Goal: Information Seeking & Learning: Compare options

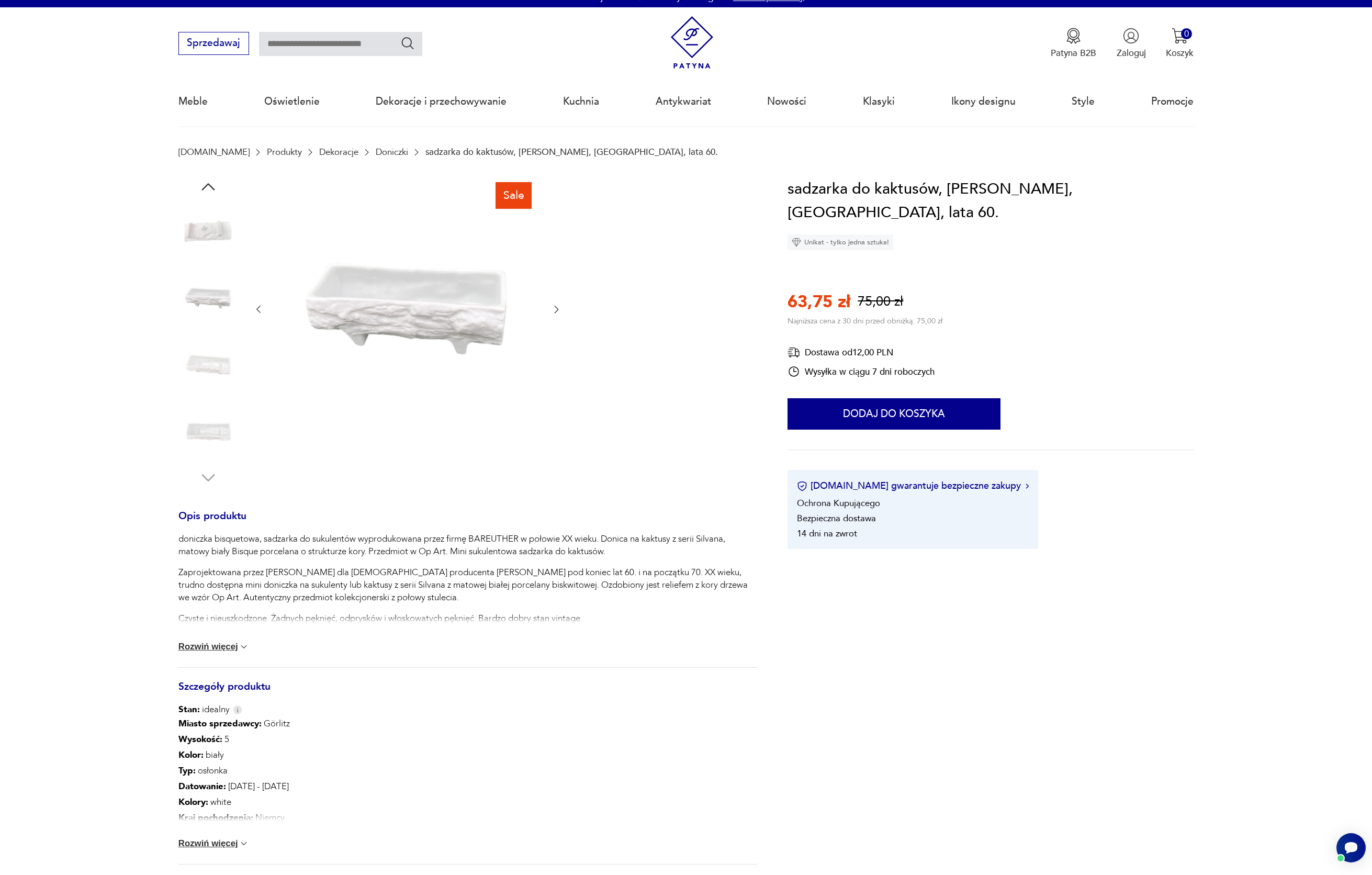
scroll to position [32, 0]
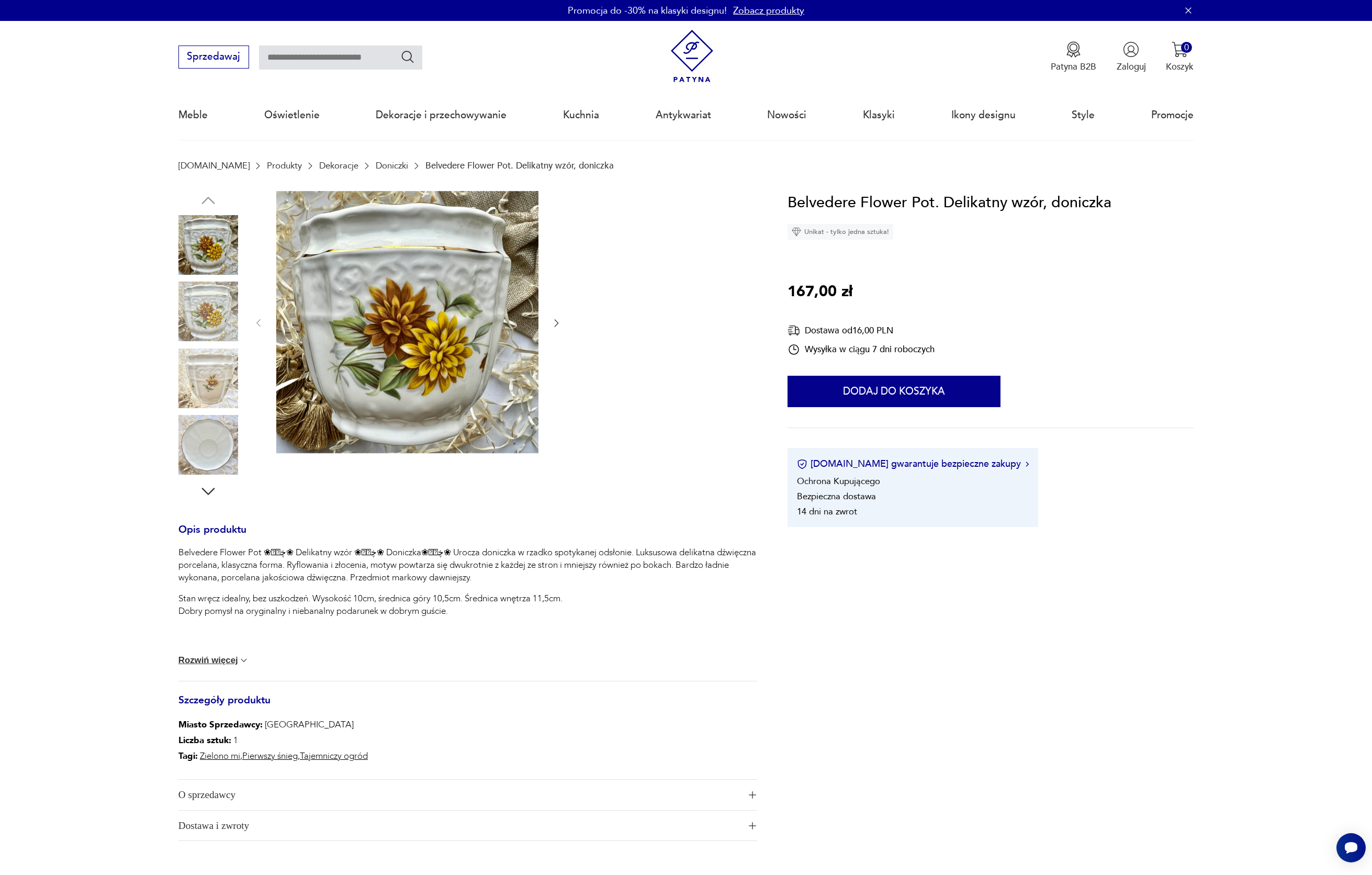
click at [204, 308] on img at bounding box center [208, 311] width 59 height 59
click at [201, 328] on img at bounding box center [208, 311] width 59 height 59
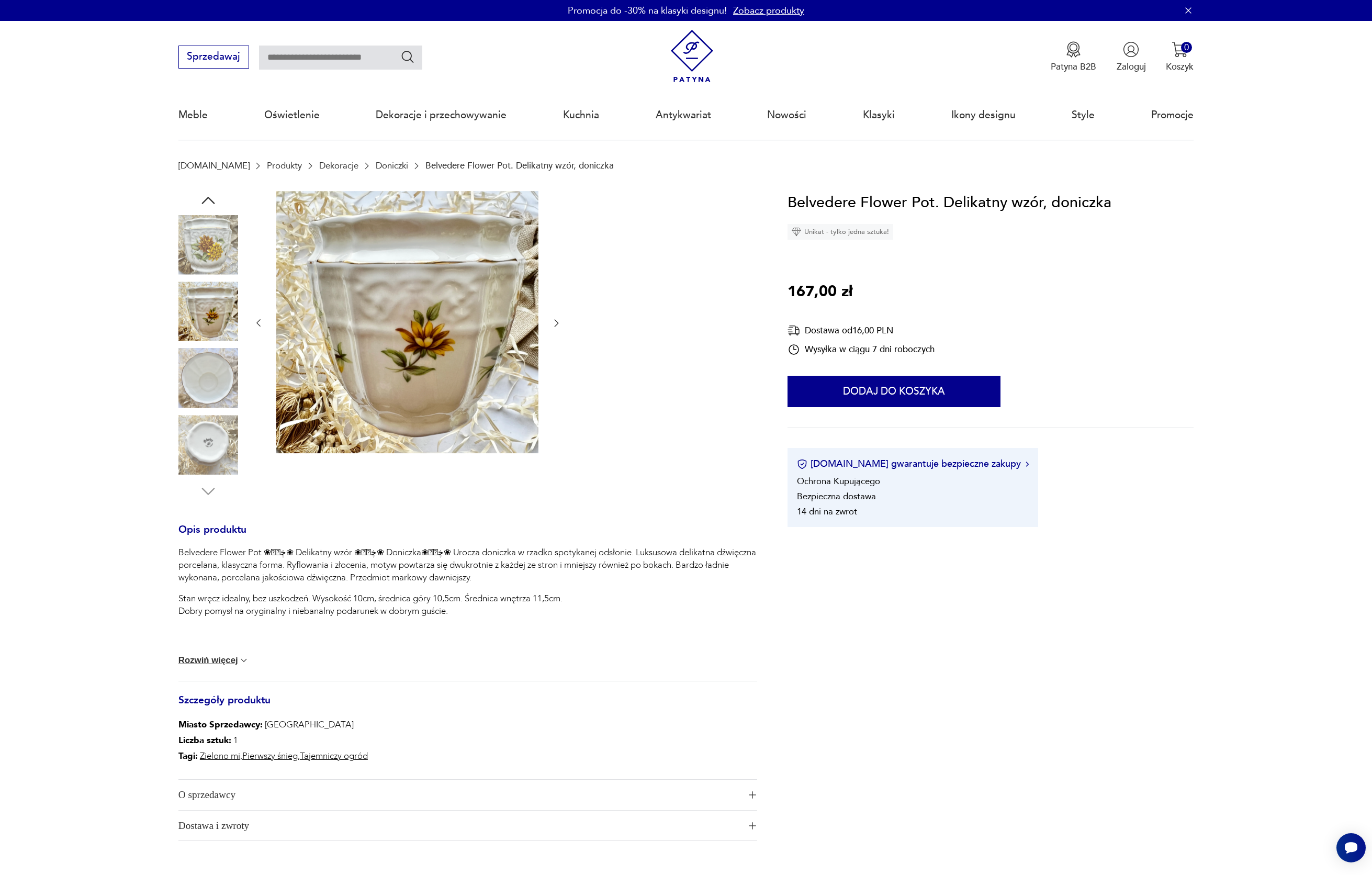
click at [219, 374] on img at bounding box center [208, 378] width 59 height 59
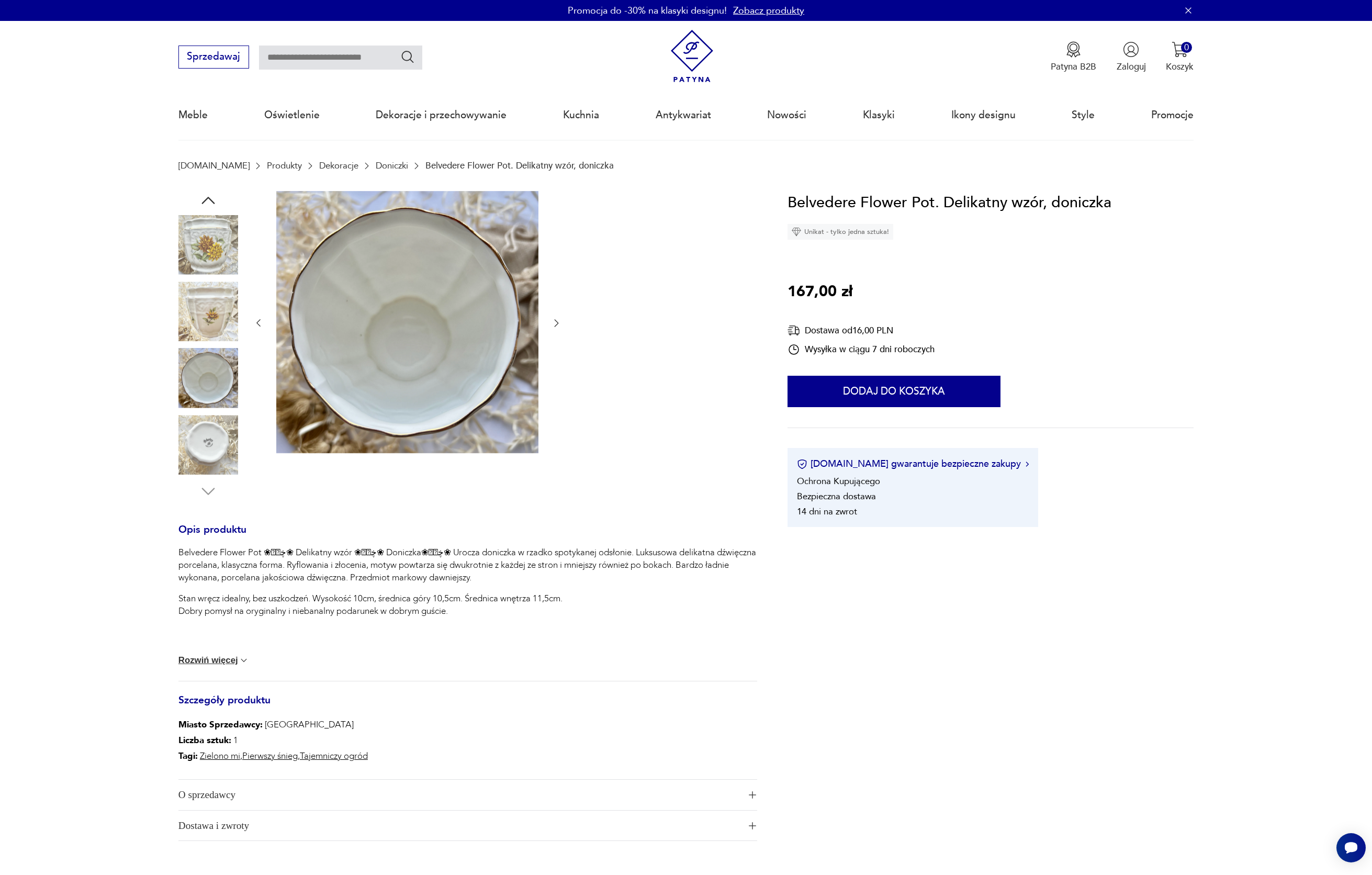
click at [224, 444] on img at bounding box center [208, 444] width 59 height 59
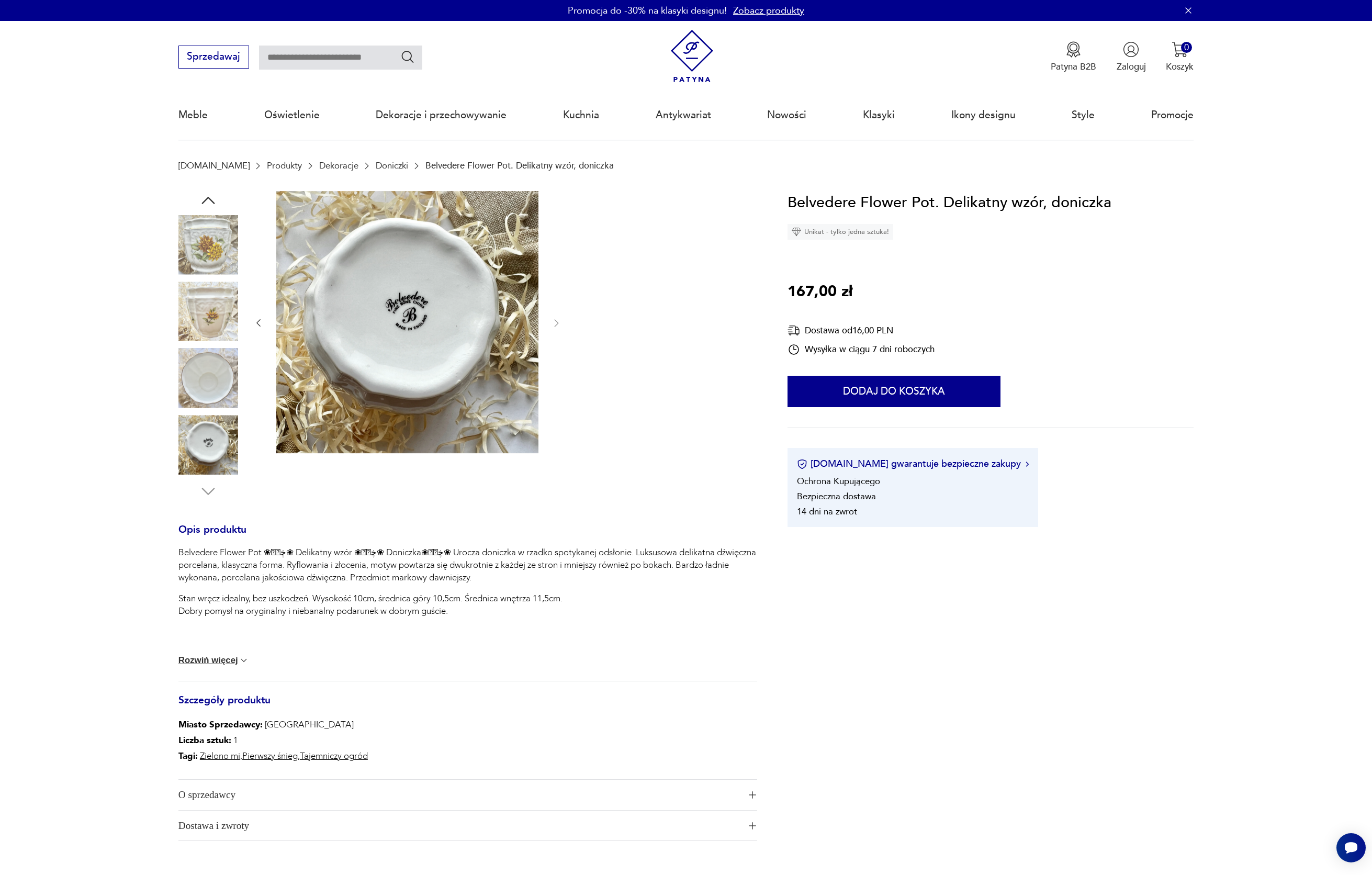
click at [212, 198] on icon "button" at bounding box center [208, 201] width 19 height 19
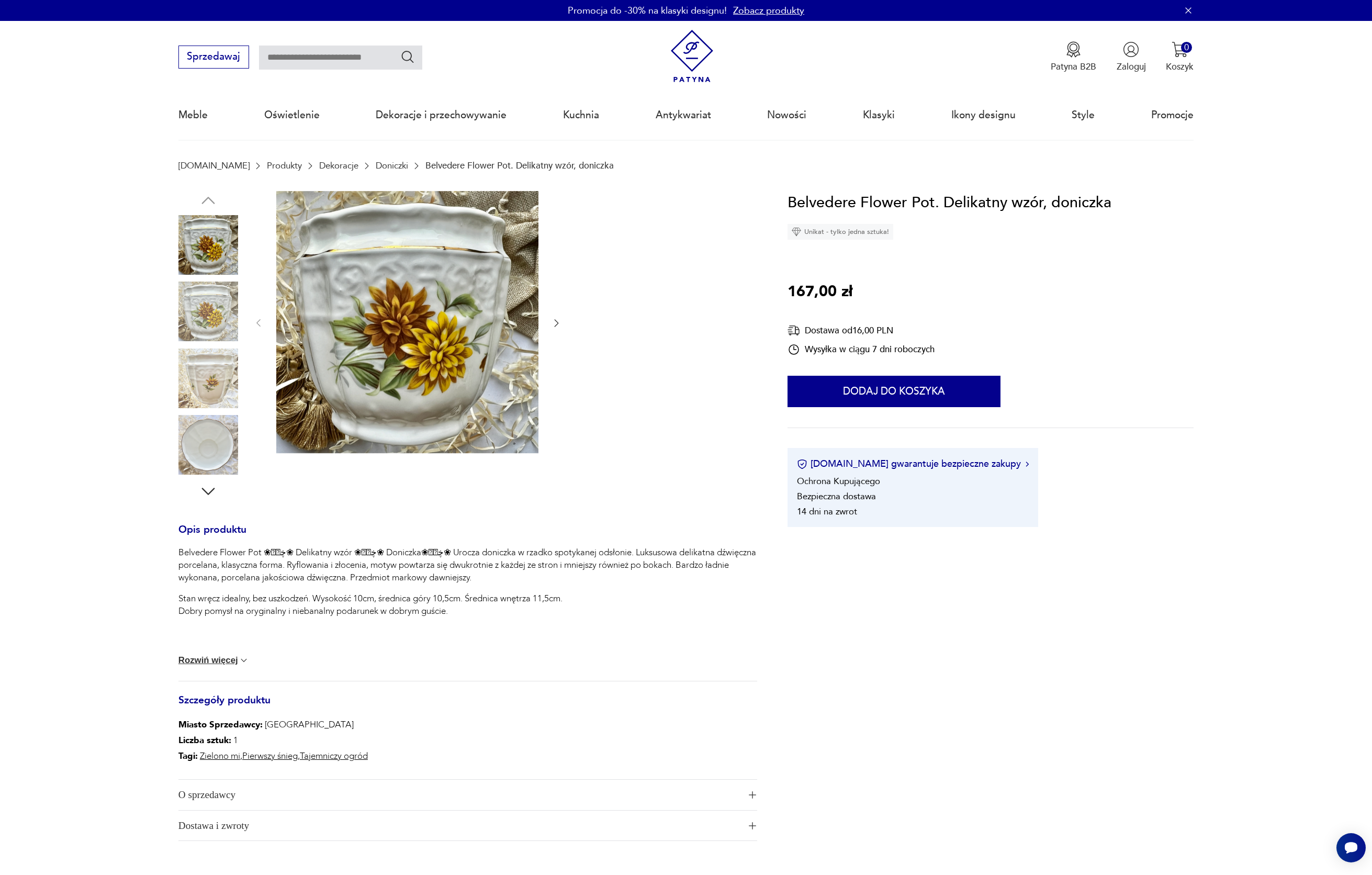
click at [208, 237] on img at bounding box center [208, 244] width 59 height 59
click at [207, 246] on img at bounding box center [208, 244] width 59 height 59
click at [204, 304] on img at bounding box center [208, 311] width 59 height 59
click at [211, 316] on img at bounding box center [208, 311] width 59 height 59
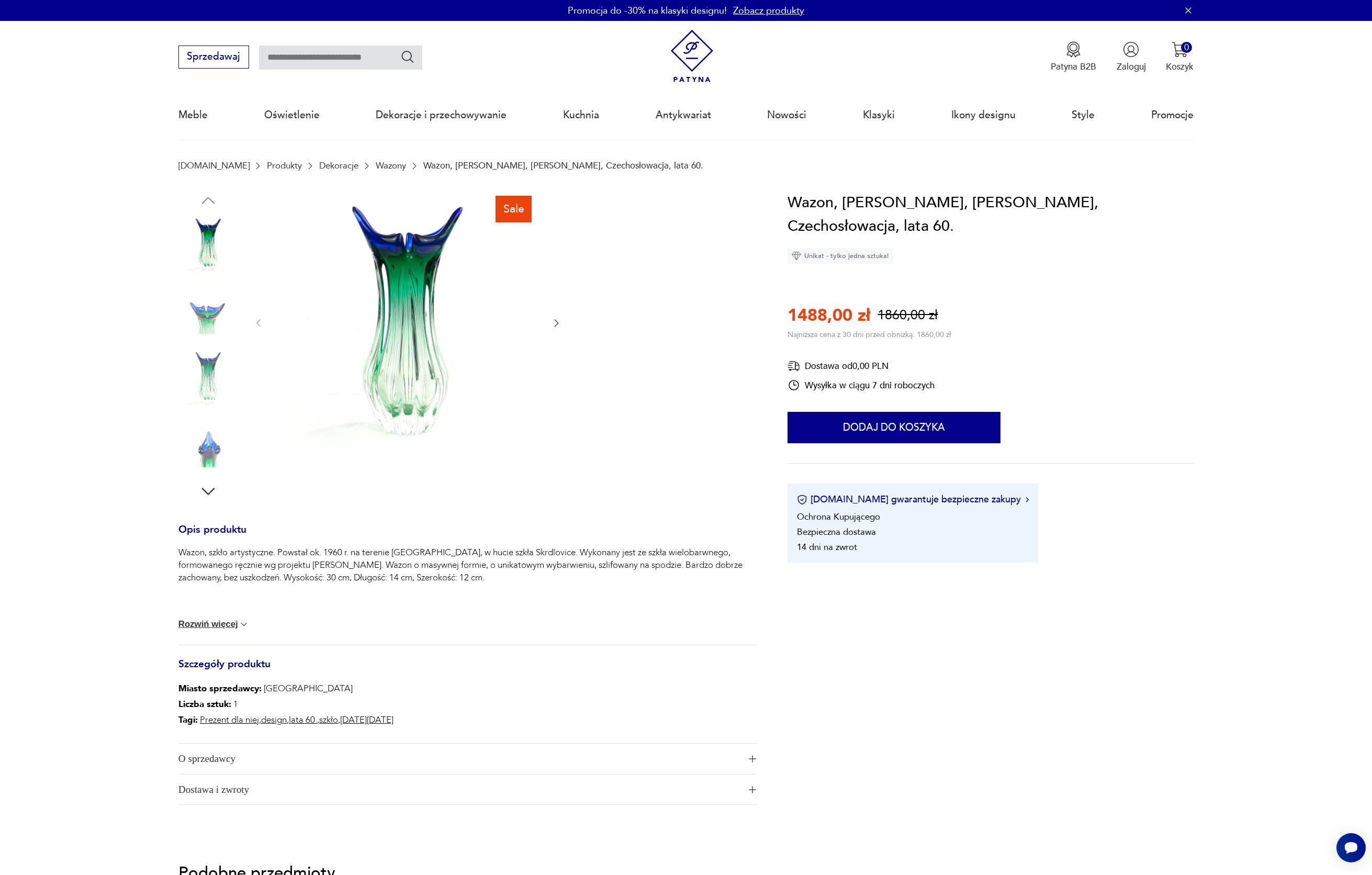
click at [212, 435] on img at bounding box center [208, 444] width 59 height 59
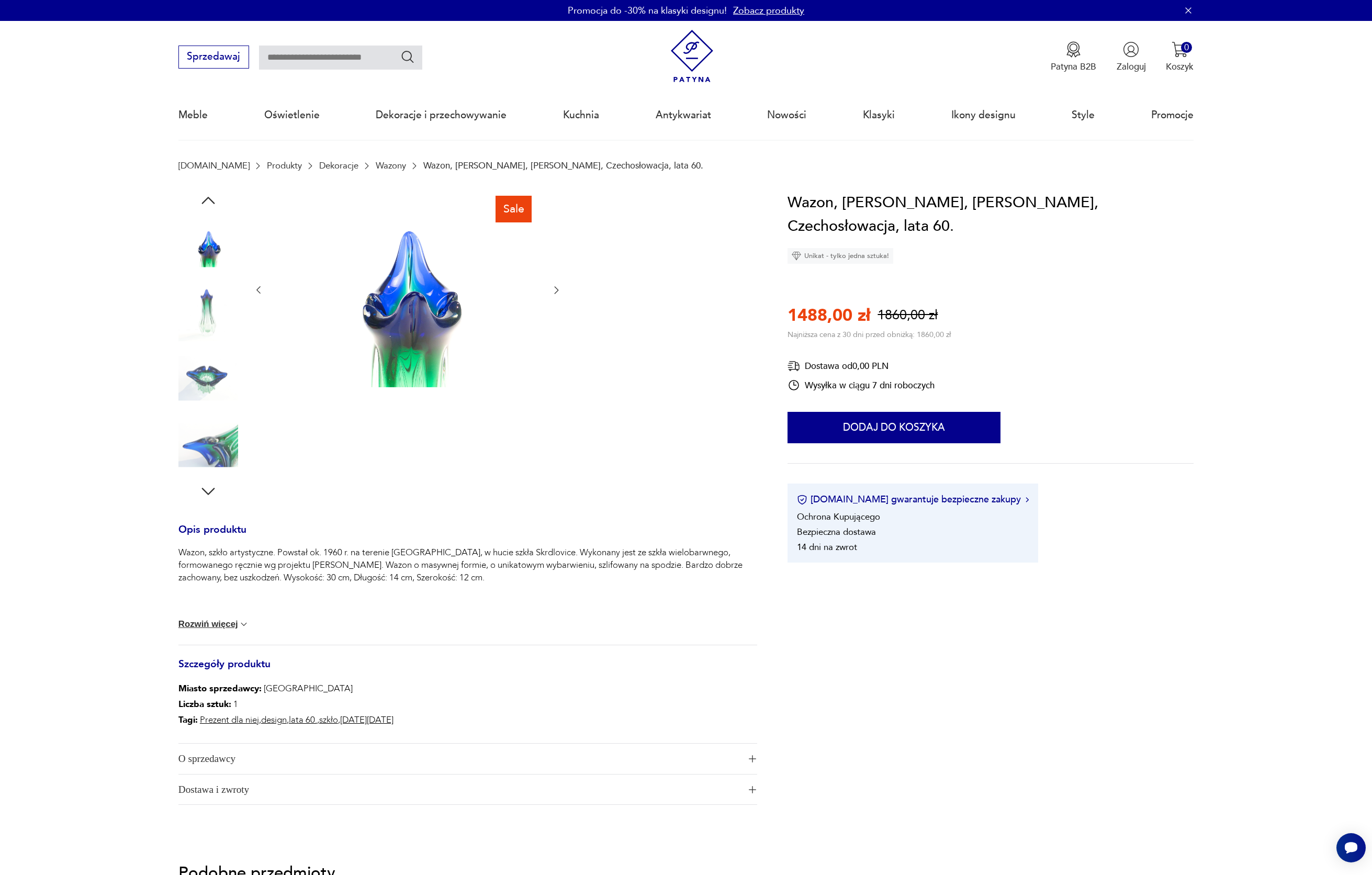
click at [212, 435] on img at bounding box center [208, 444] width 59 height 59
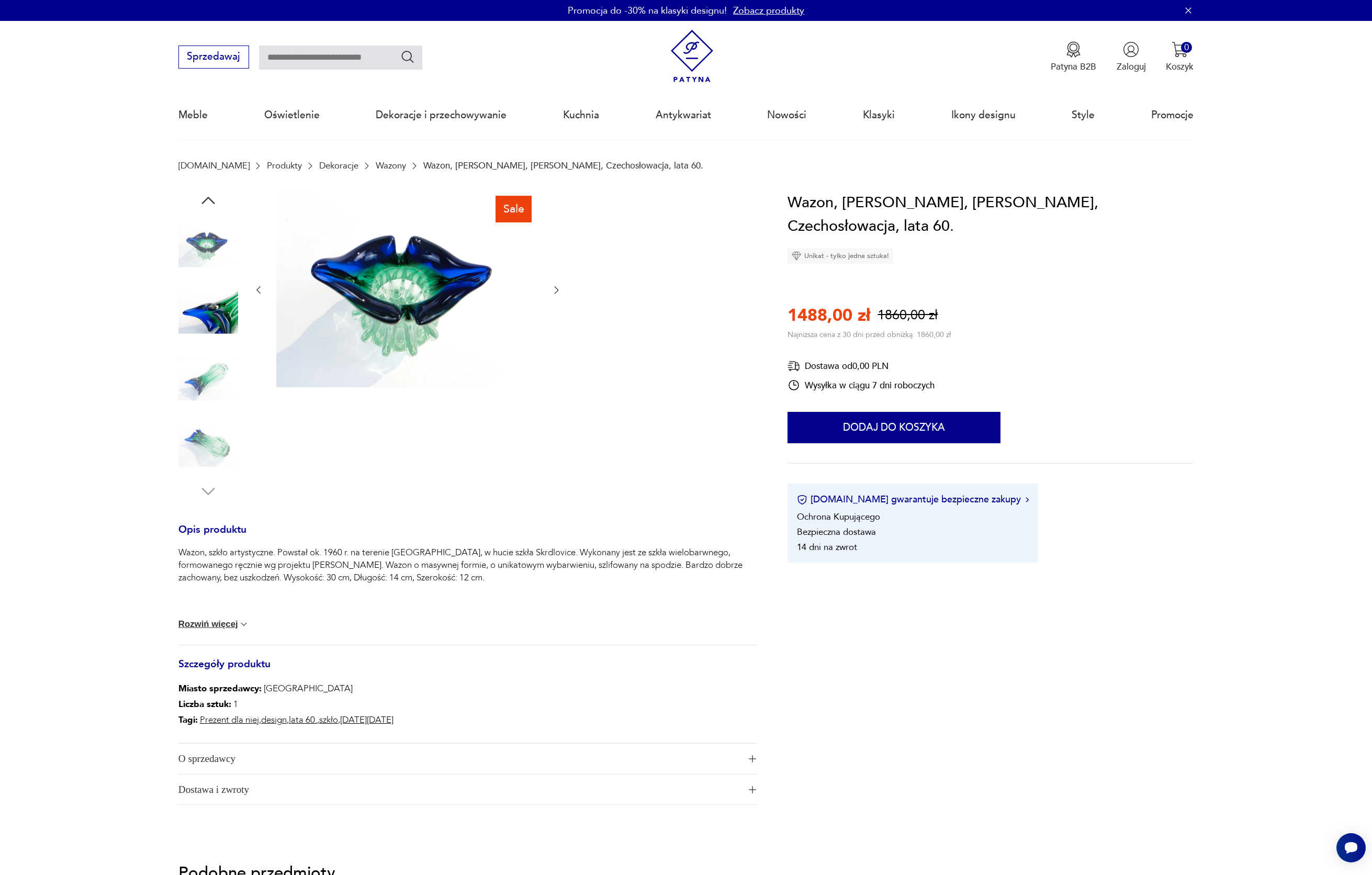
click at [203, 369] on img at bounding box center [208, 378] width 59 height 59
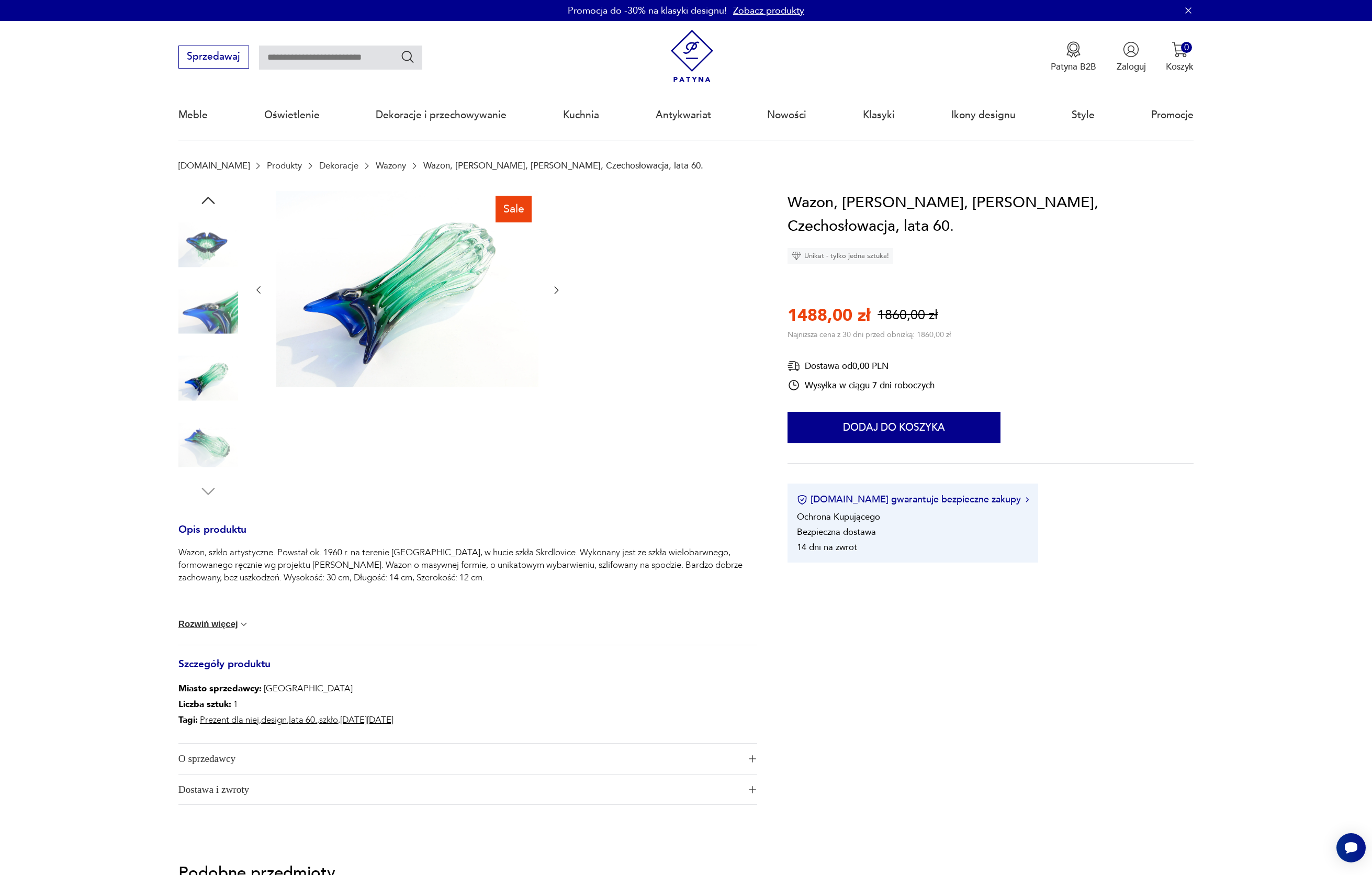
click at [207, 428] on img at bounding box center [208, 444] width 59 height 59
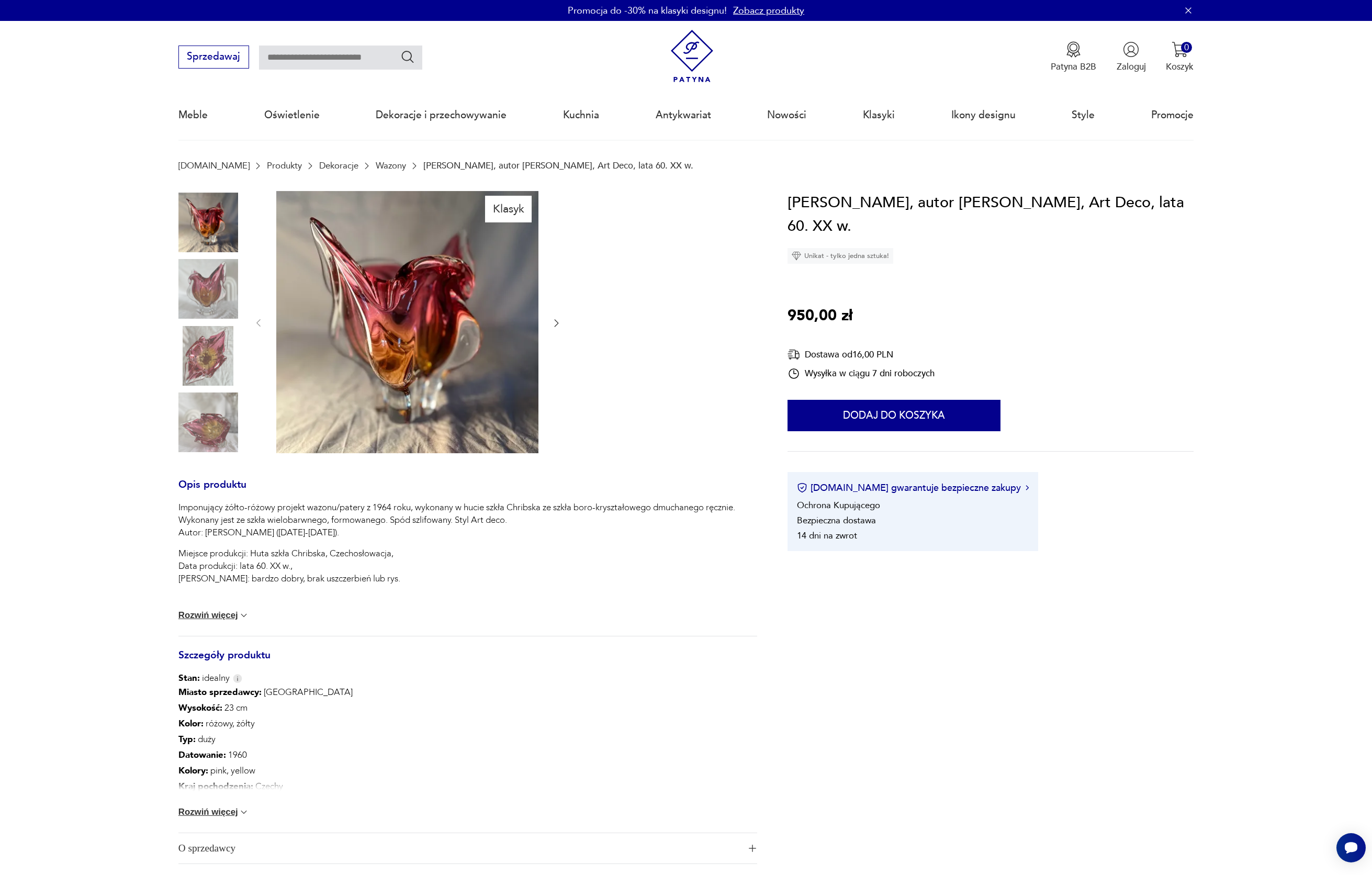
click at [193, 300] on img at bounding box center [208, 288] width 59 height 59
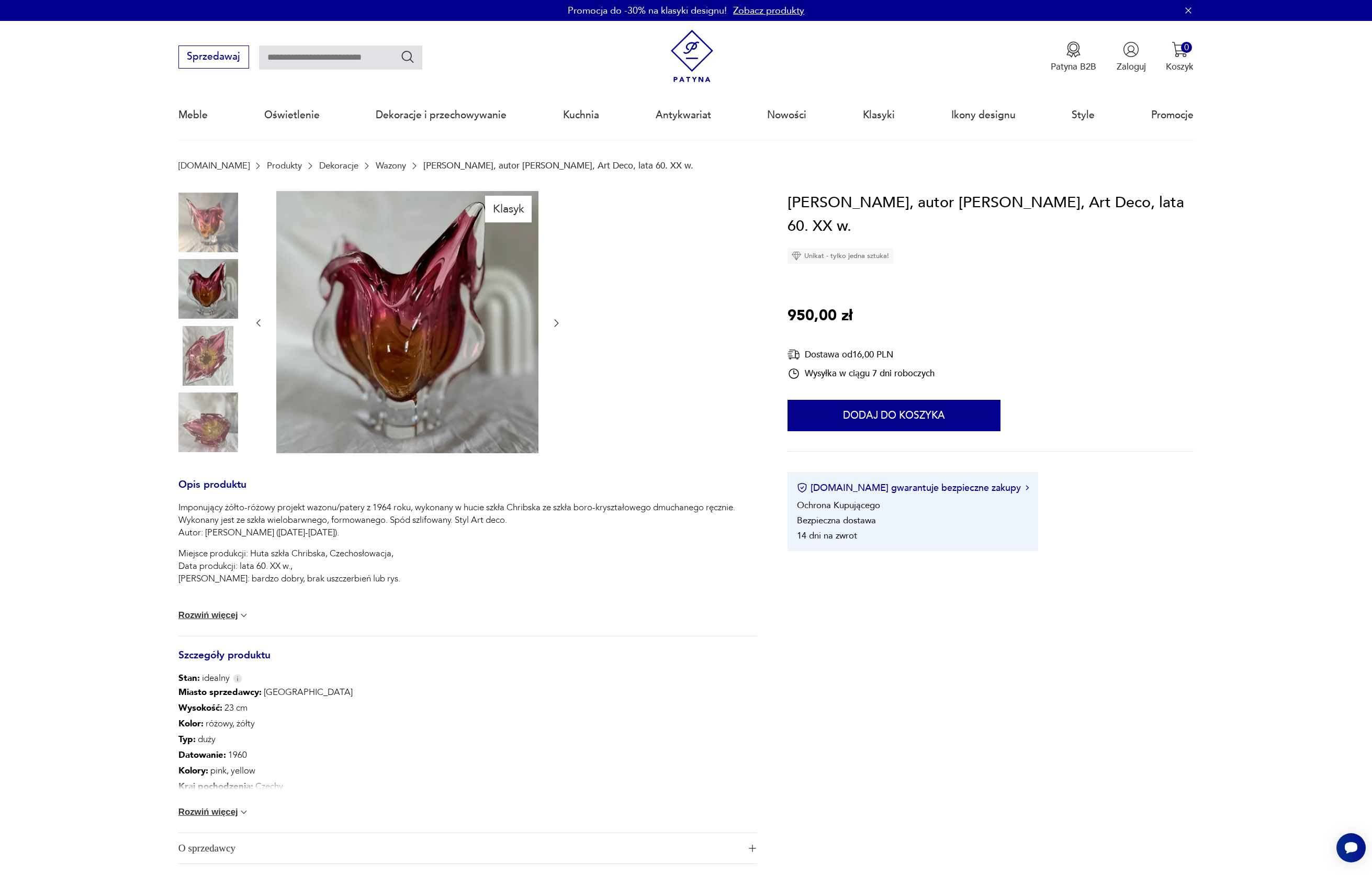
click at [203, 342] on img at bounding box center [208, 356] width 59 height 59
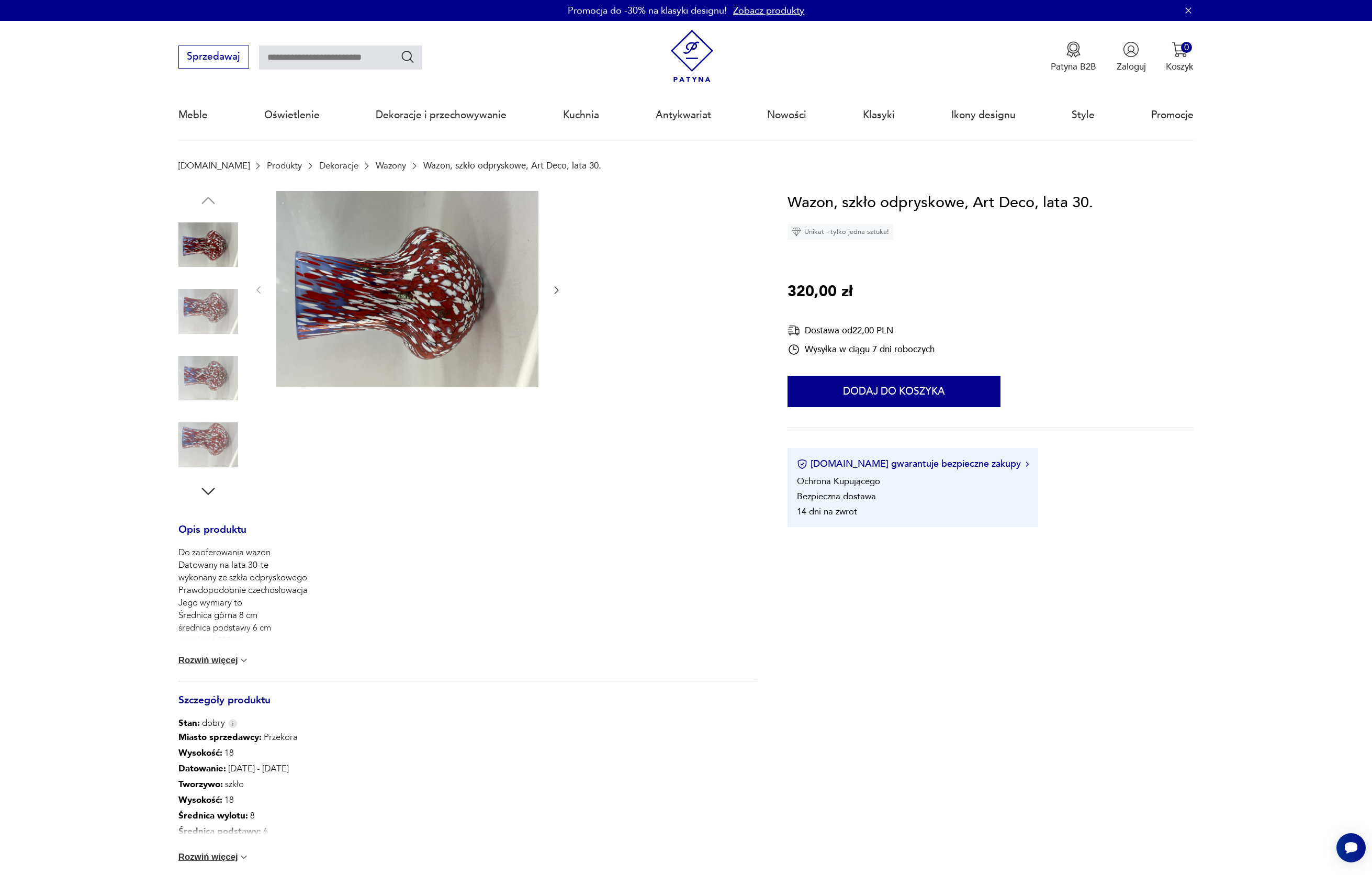
click at [204, 310] on img at bounding box center [208, 311] width 59 height 59
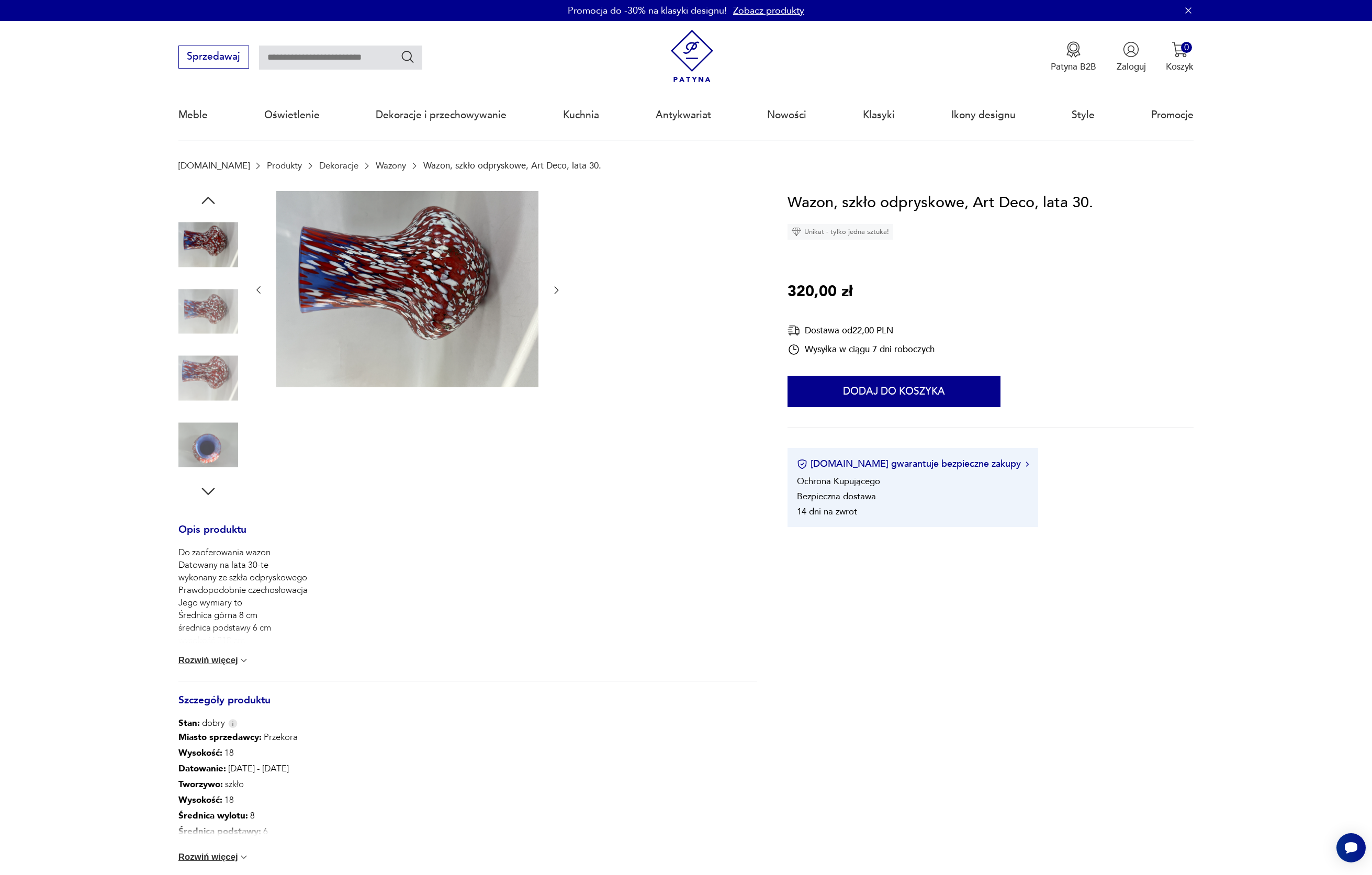
click at [213, 324] on img at bounding box center [208, 311] width 59 height 59
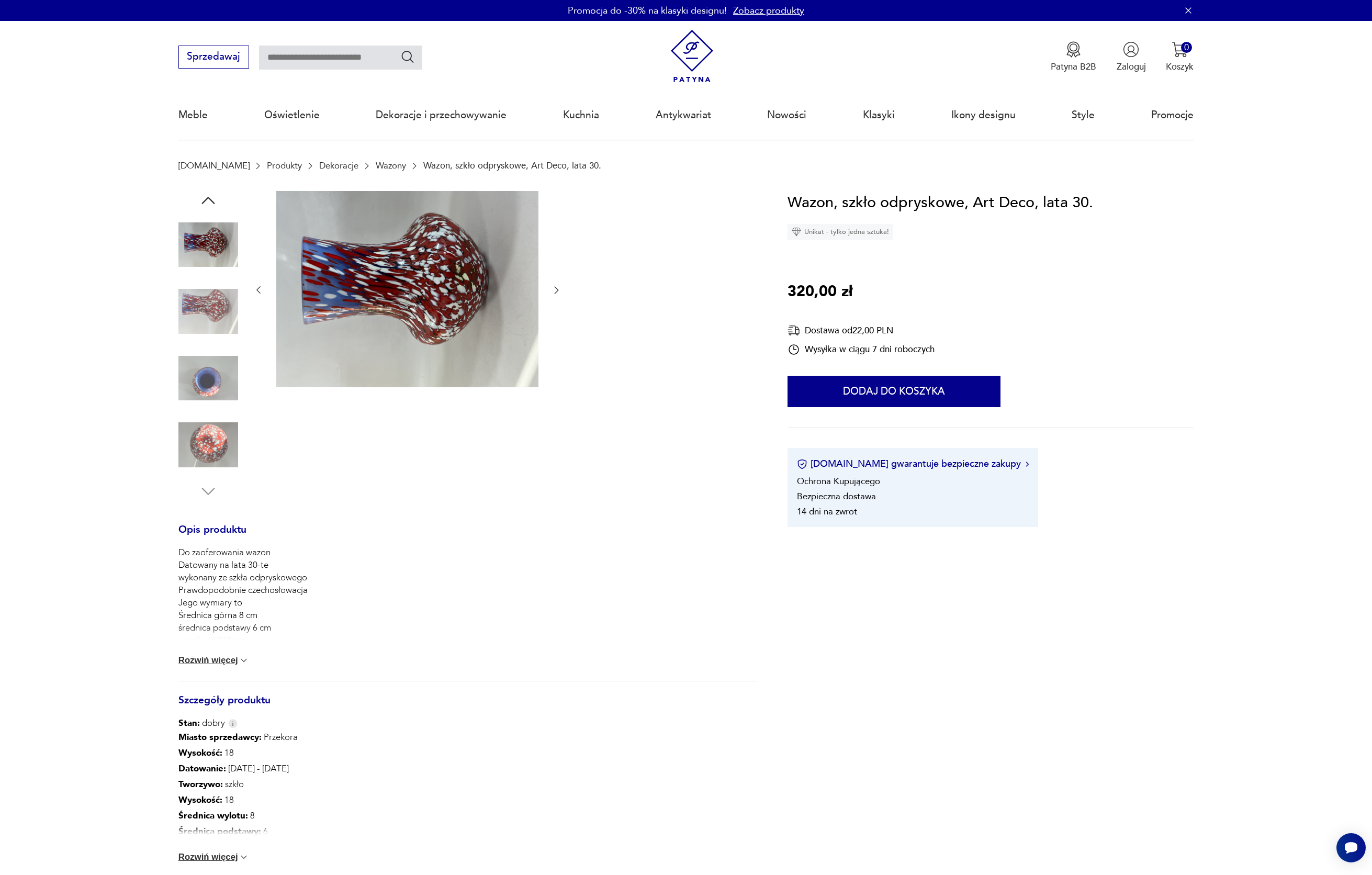
click at [213, 324] on img at bounding box center [208, 311] width 59 height 59
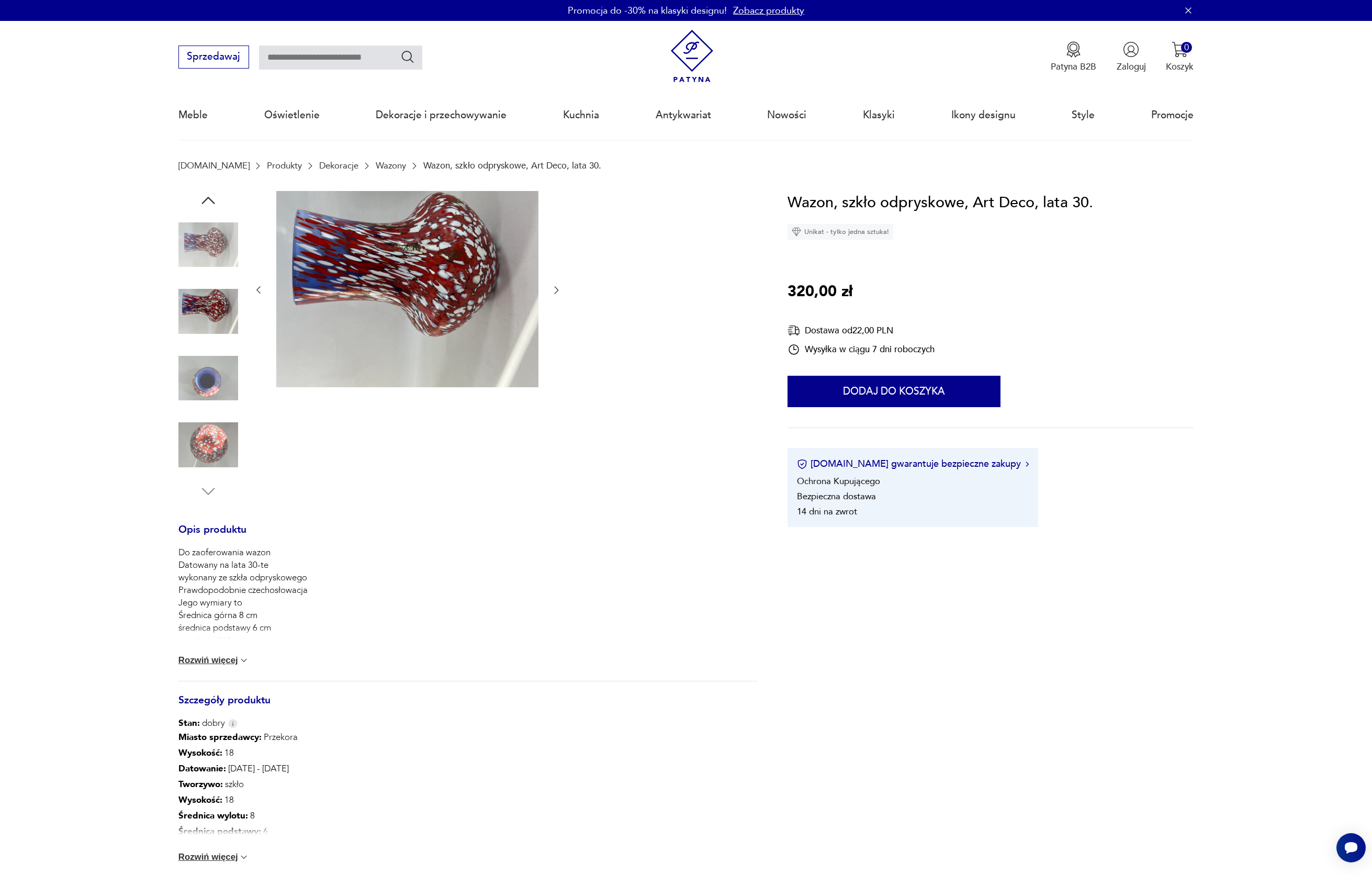
click at [207, 368] on img at bounding box center [208, 378] width 59 height 59
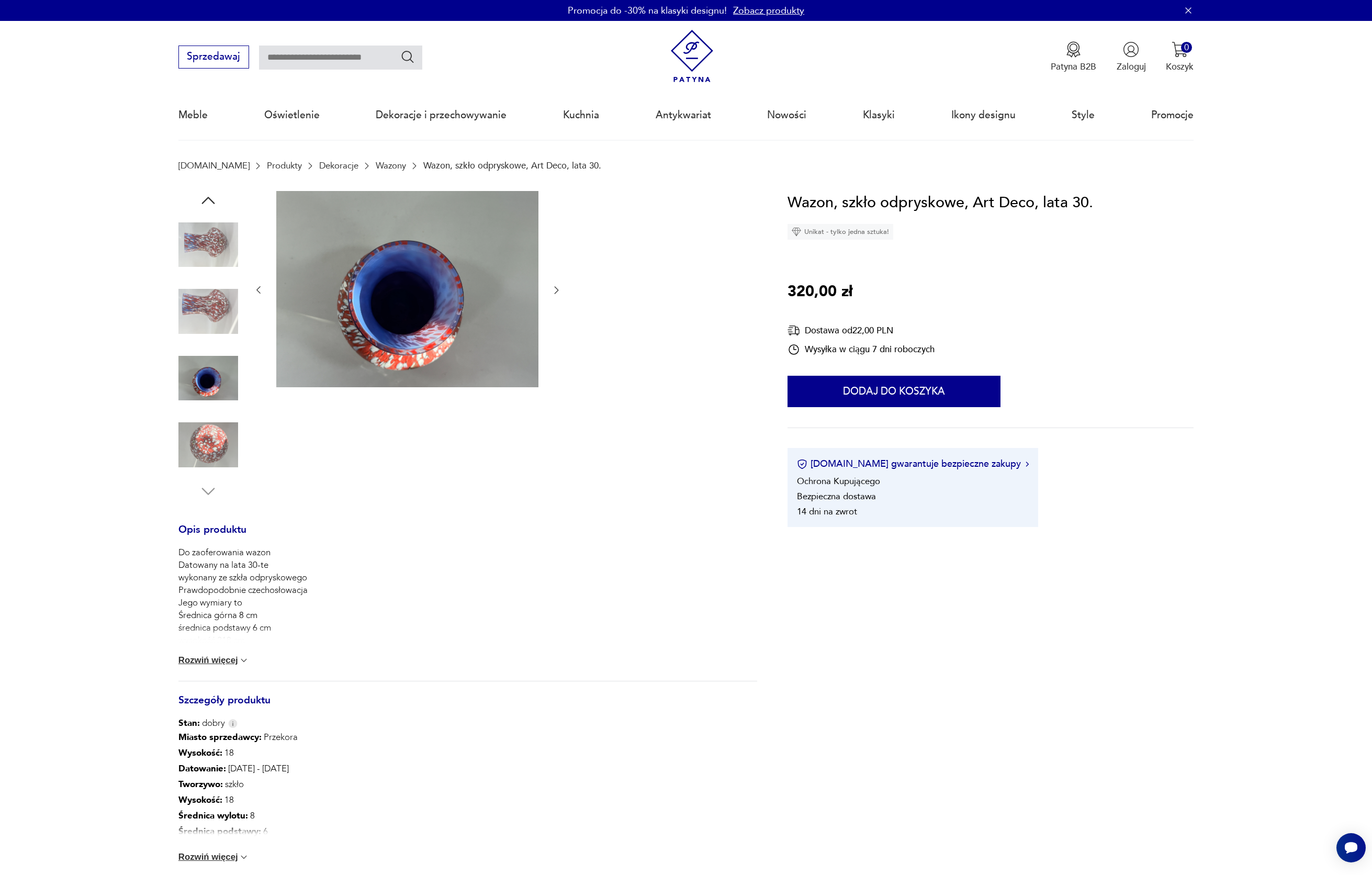
click at [206, 426] on img at bounding box center [208, 444] width 59 height 59
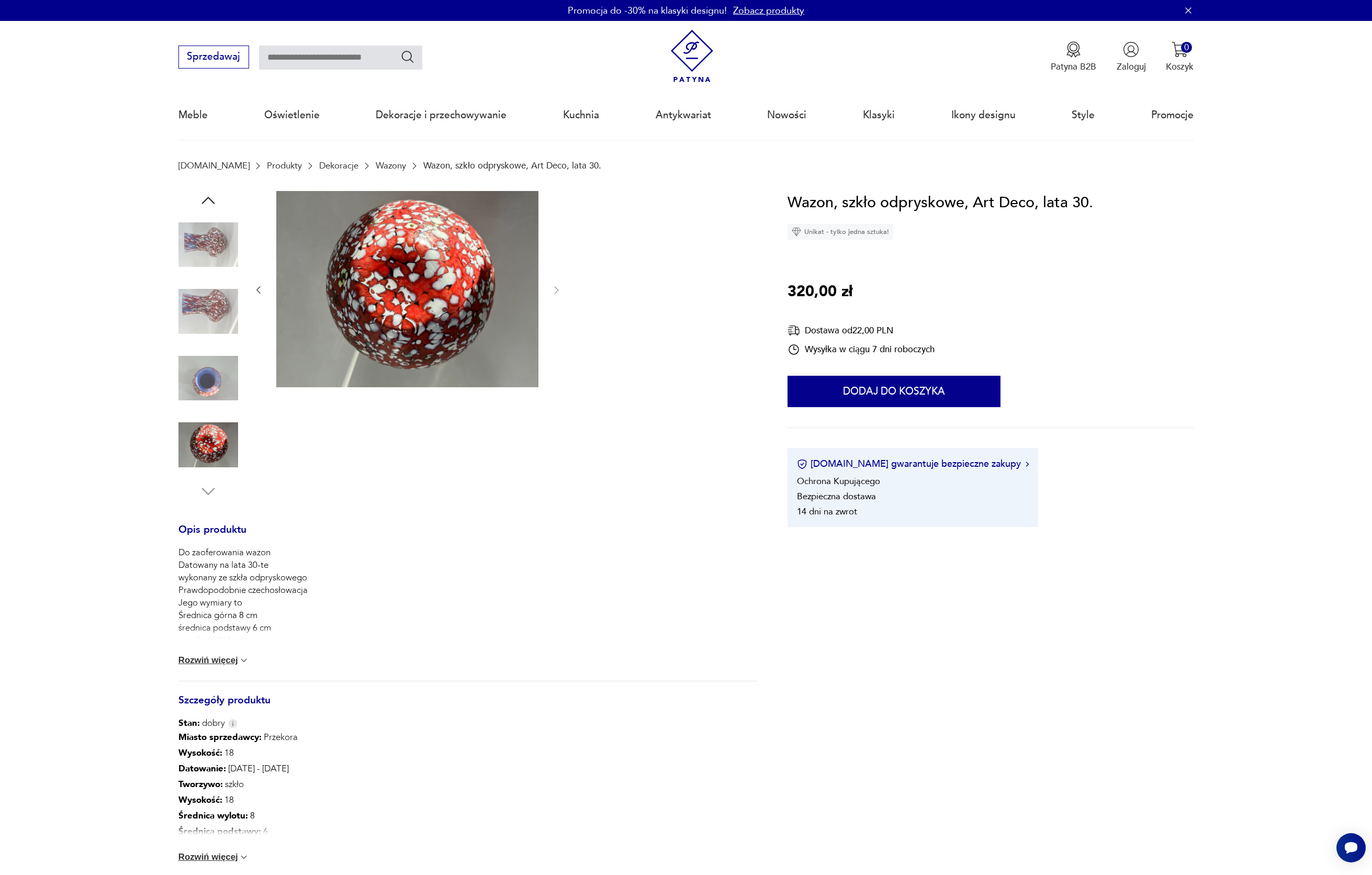
click at [209, 261] on img at bounding box center [208, 244] width 59 height 59
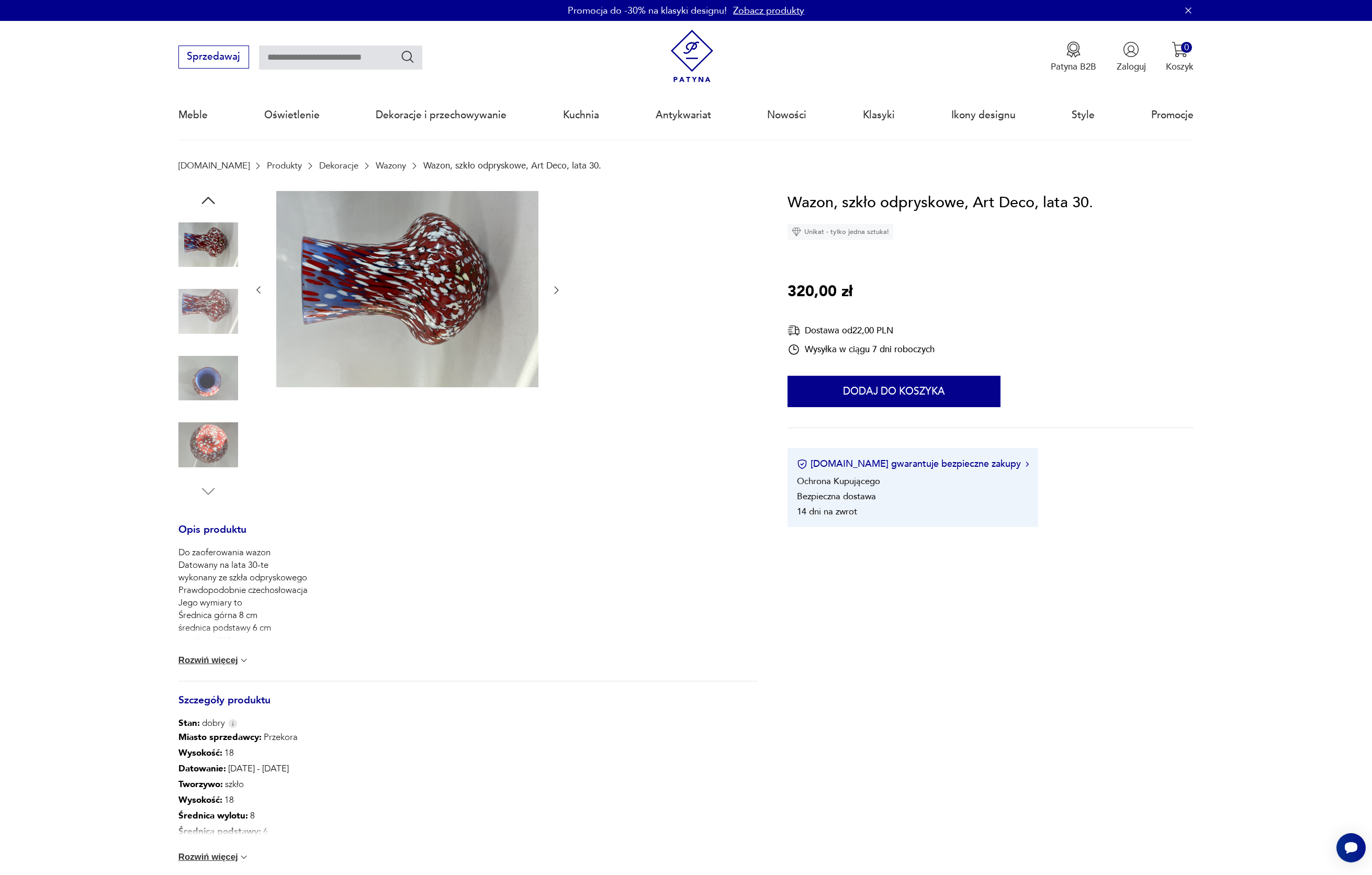
click at [372, 281] on img at bounding box center [407, 289] width 262 height 197
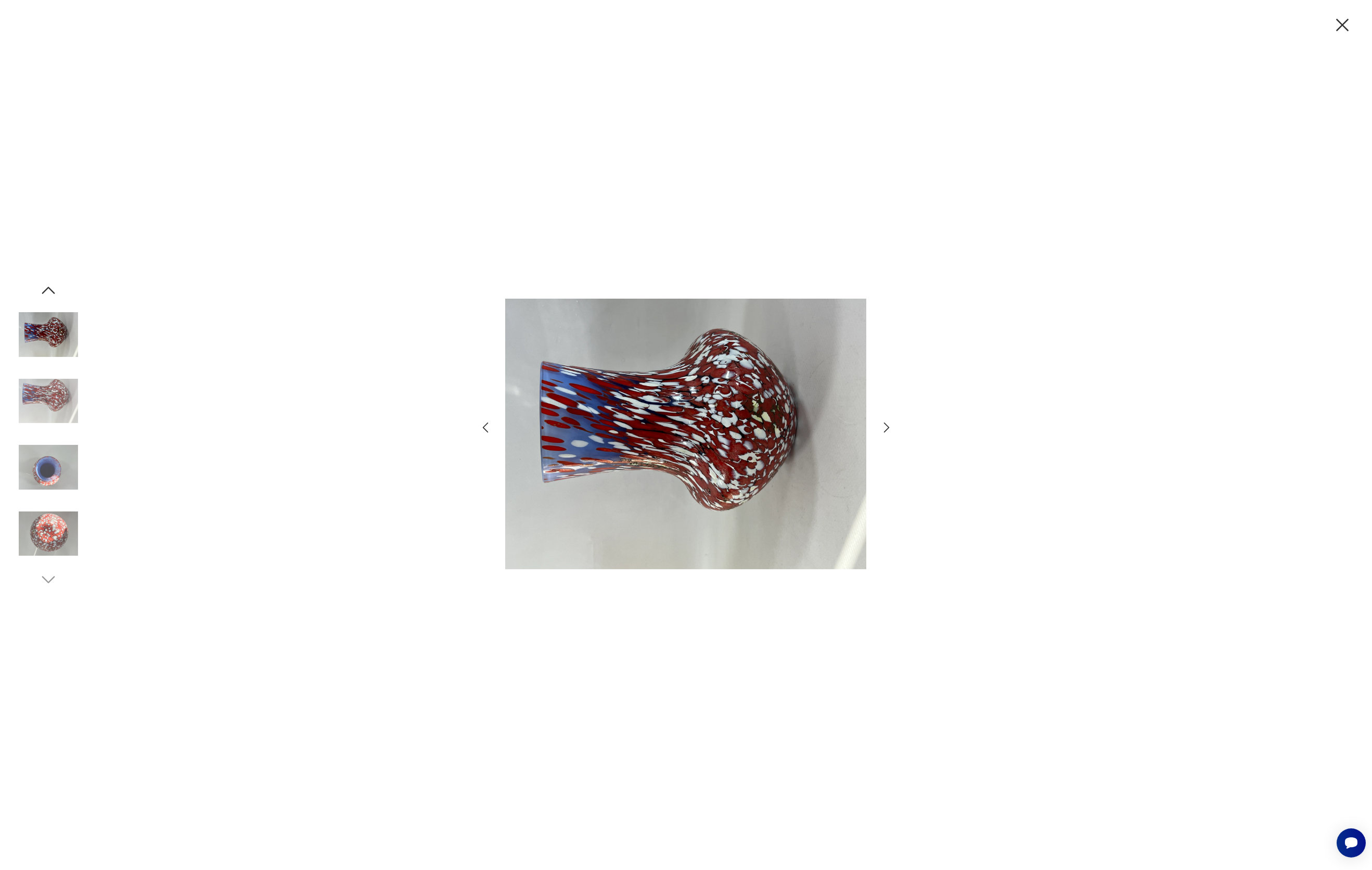
click at [883, 428] on icon "button" at bounding box center [886, 427] width 15 height 15
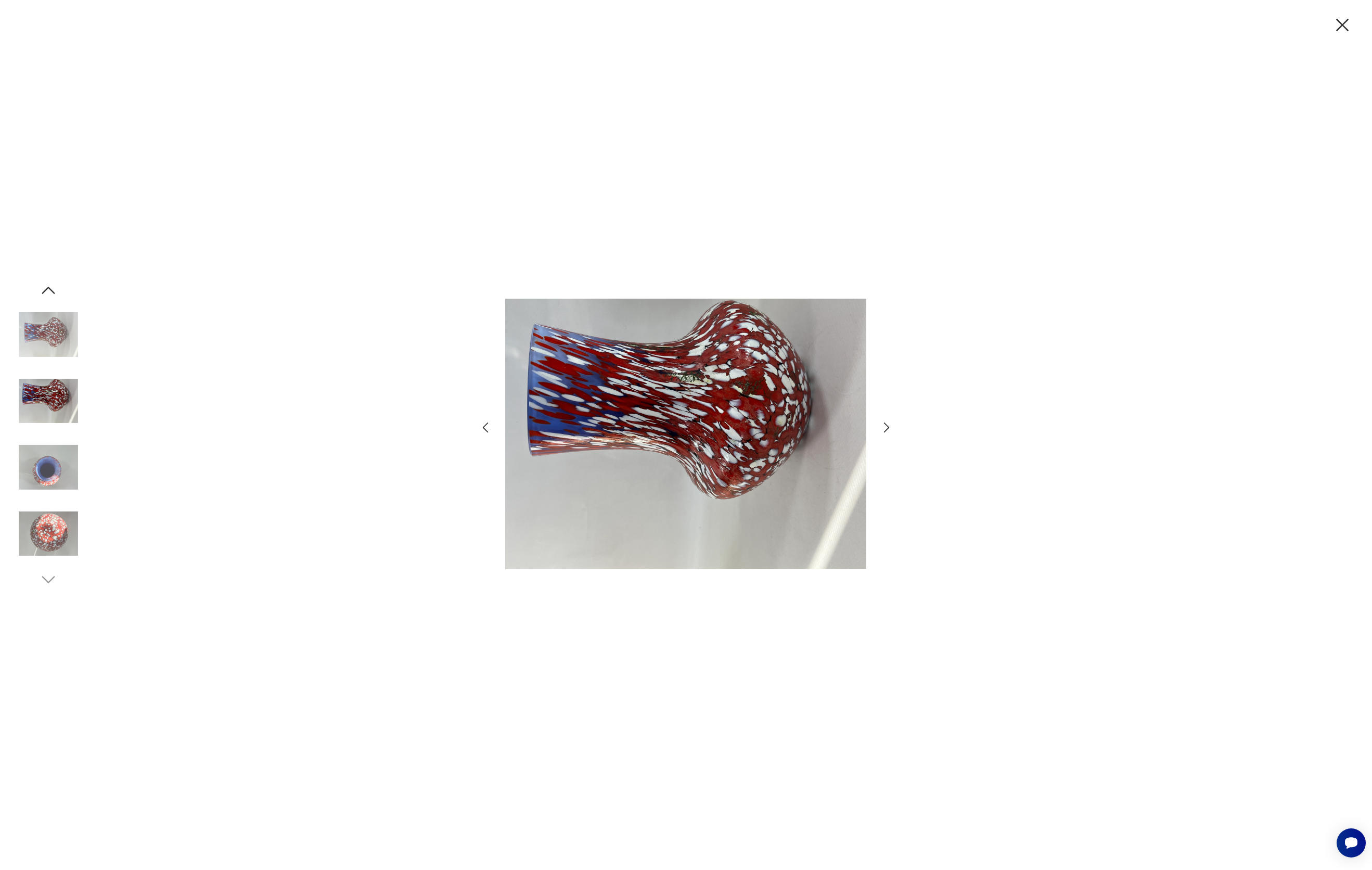
click at [884, 428] on icon "button" at bounding box center [886, 427] width 15 height 15
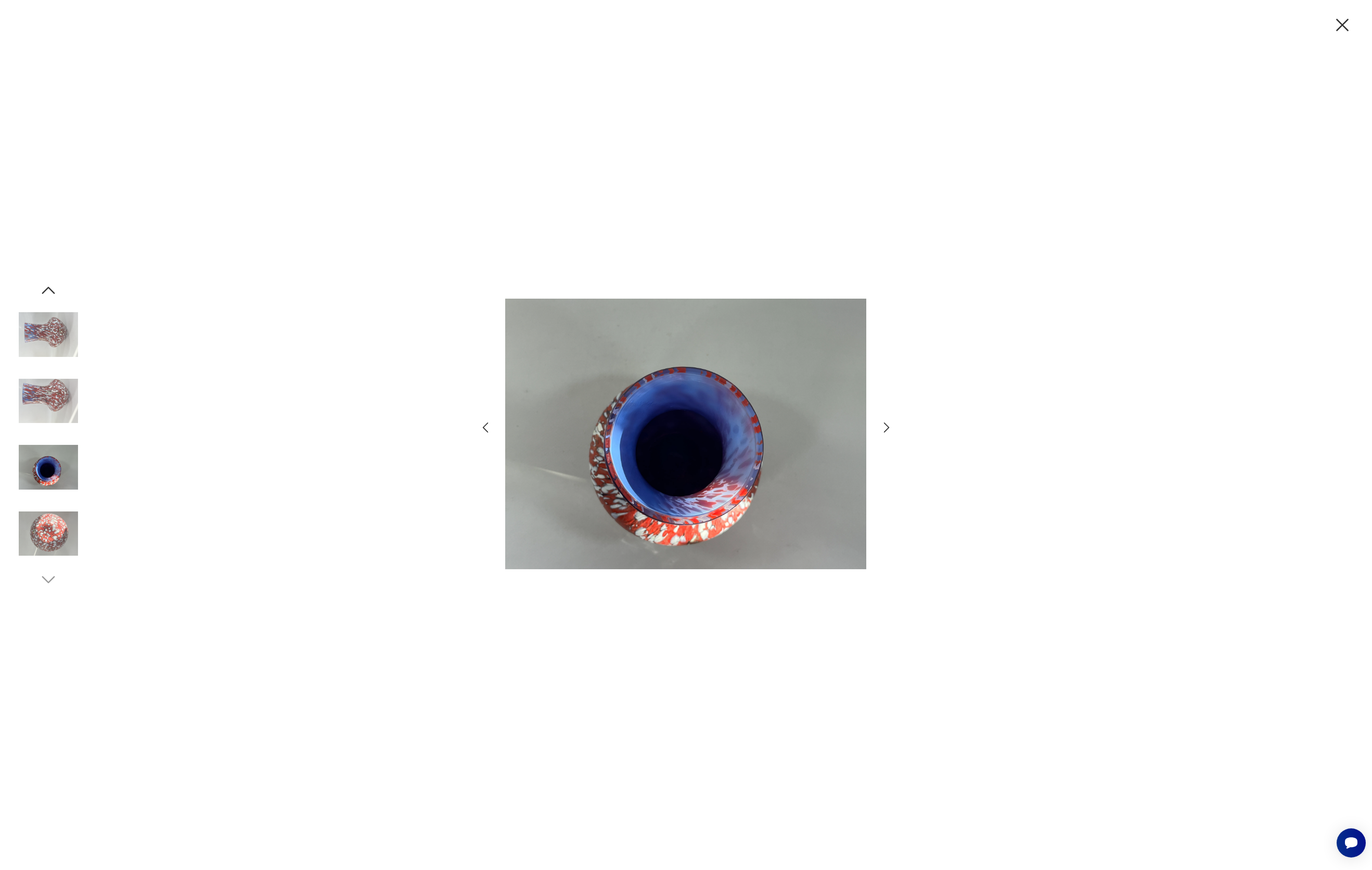
click at [885, 427] on icon "button" at bounding box center [886, 427] width 15 height 15
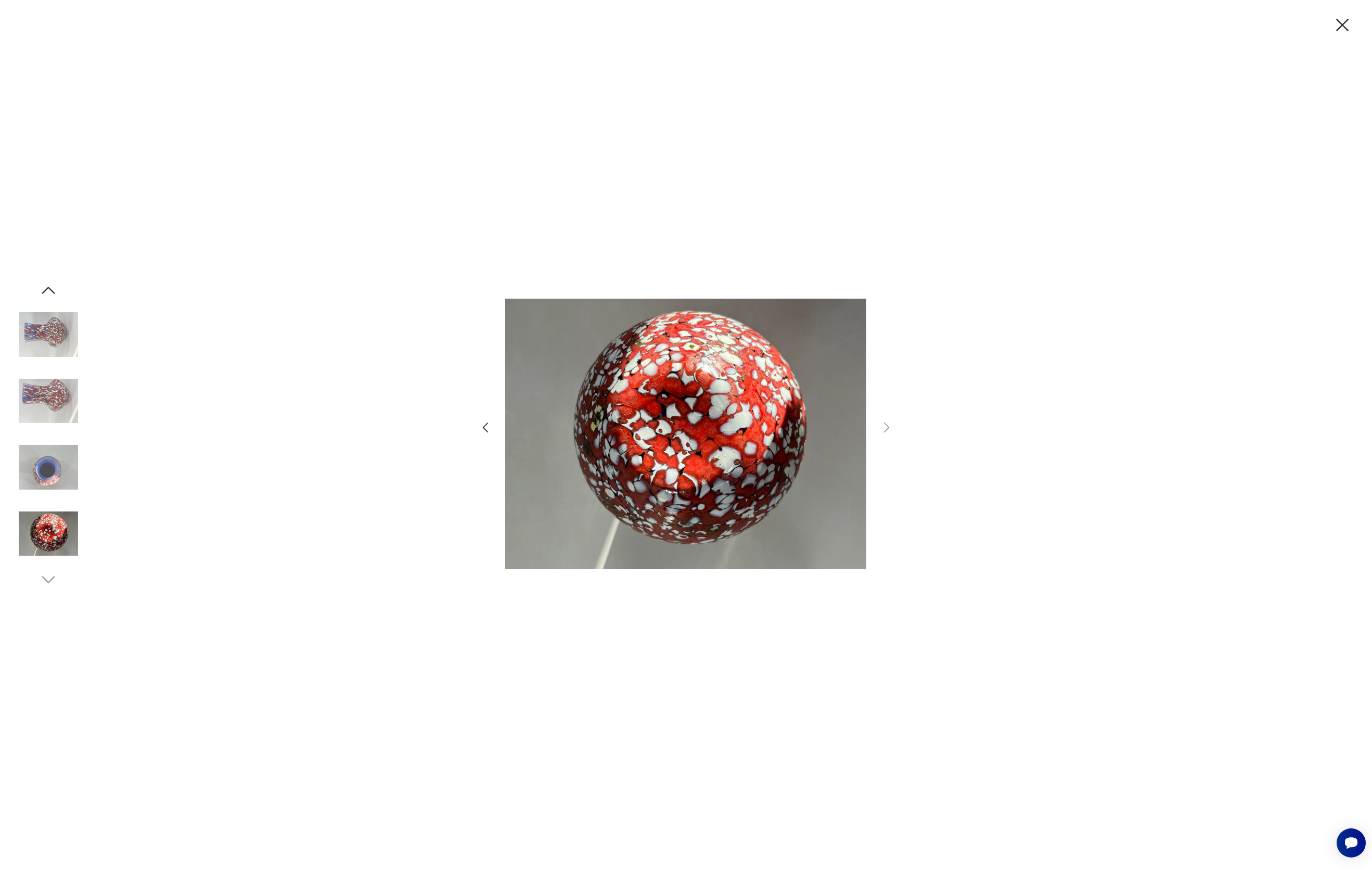
click at [880, 274] on div at bounding box center [687, 435] width 416 height 523
click at [1347, 22] on icon "button" at bounding box center [1343, 25] width 22 height 22
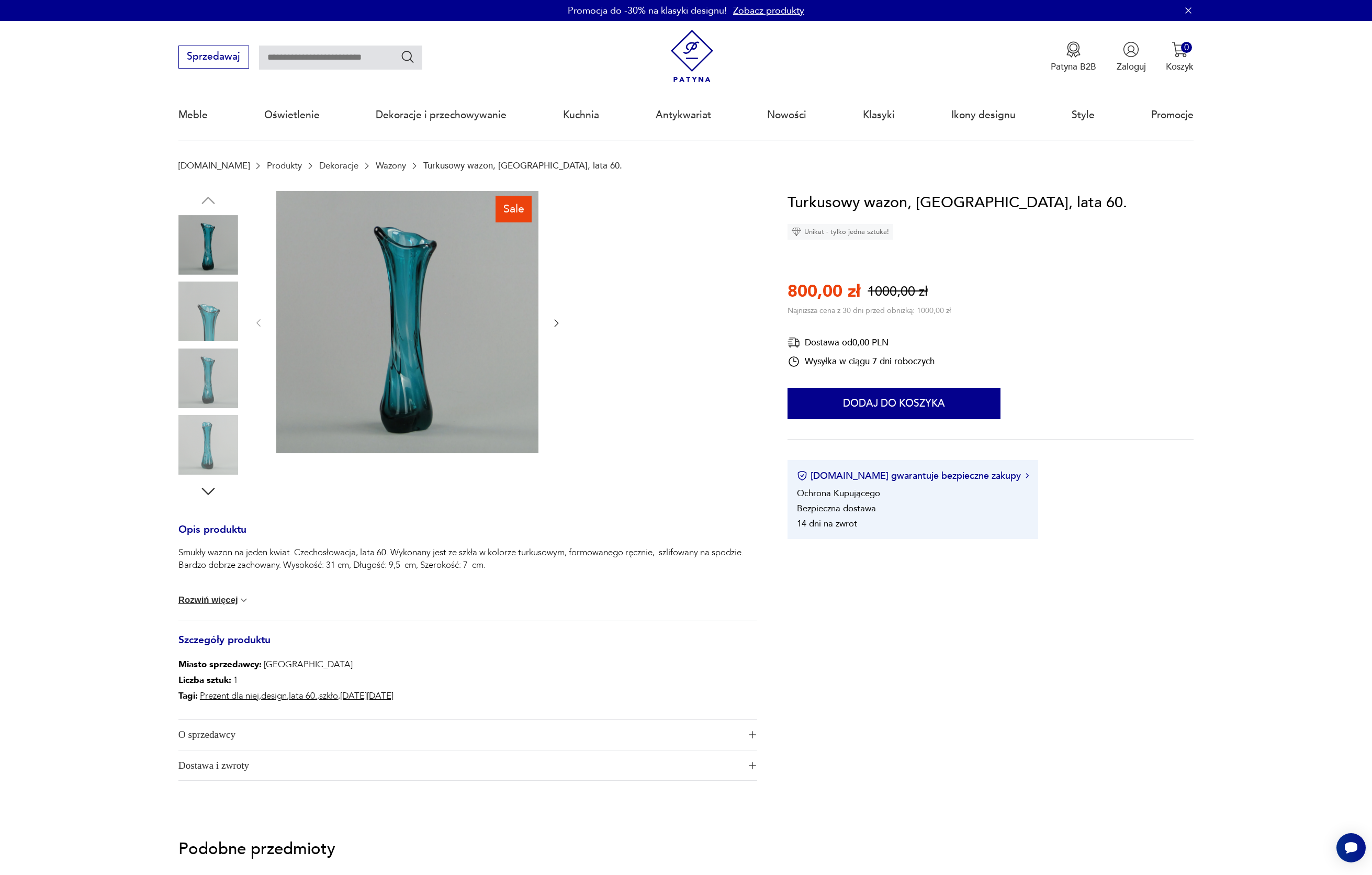
click at [210, 314] on img at bounding box center [208, 311] width 59 height 59
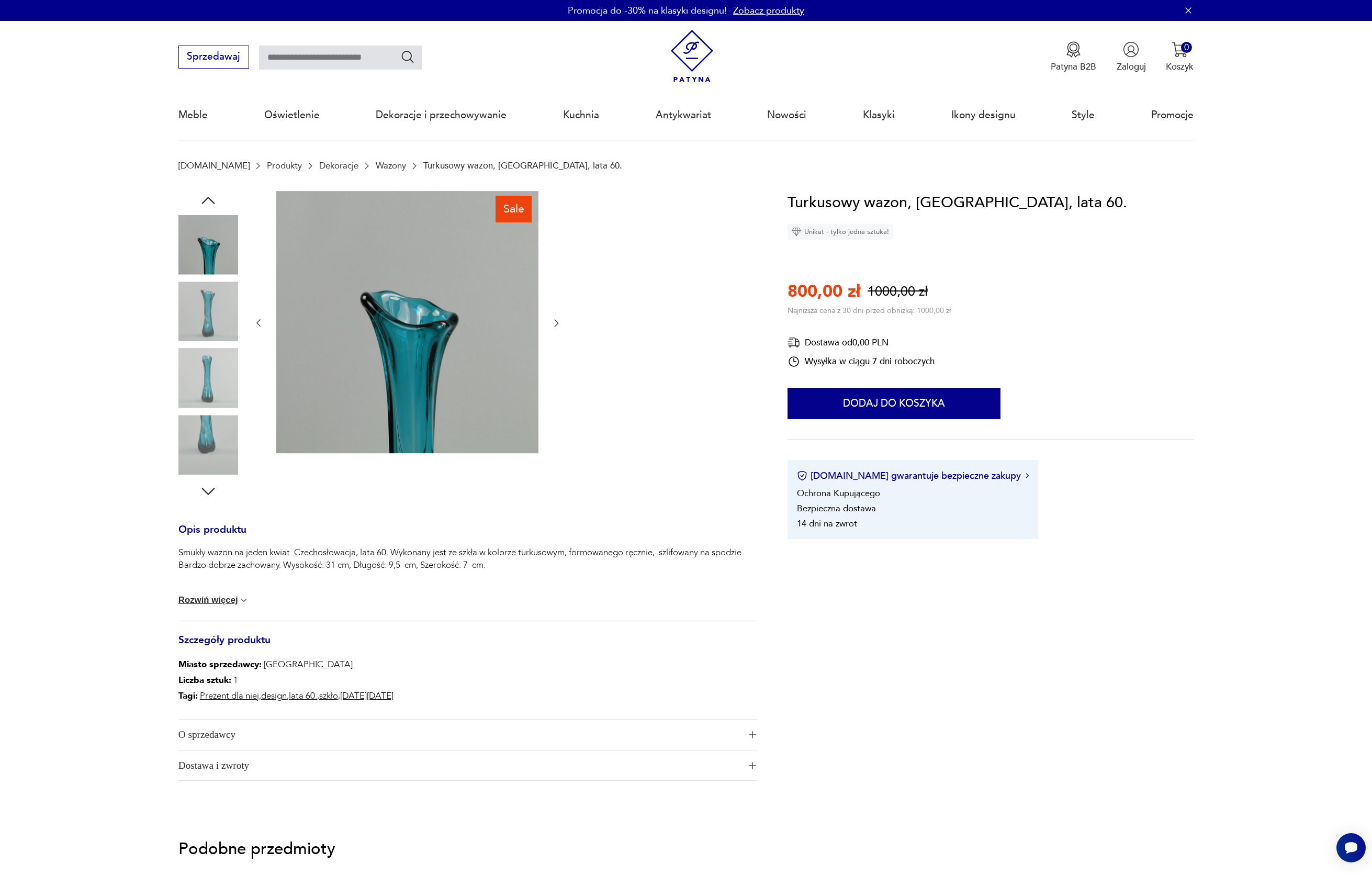
click at [209, 317] on img at bounding box center [208, 311] width 59 height 59
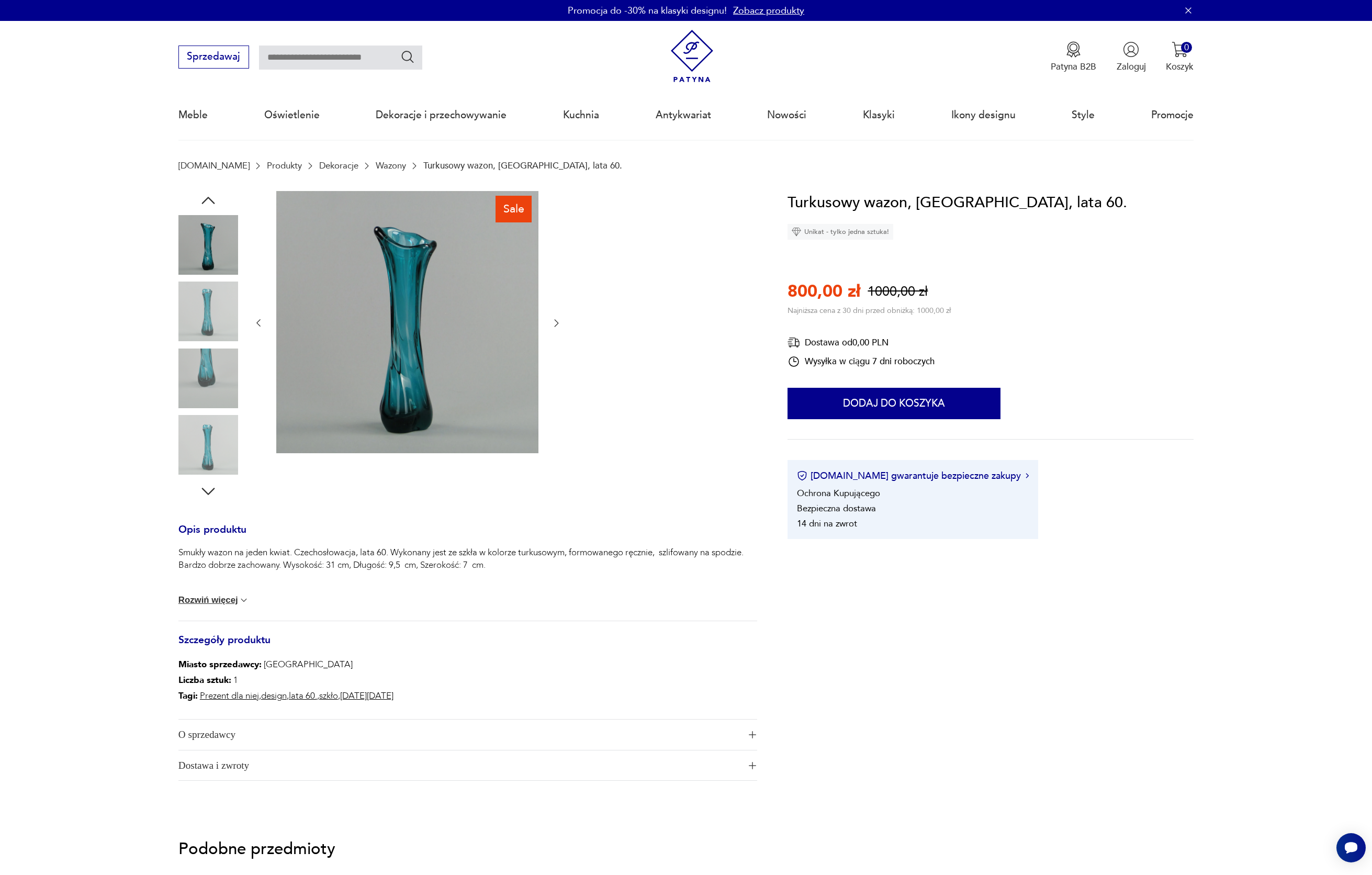
click at [209, 317] on img at bounding box center [208, 311] width 59 height 59
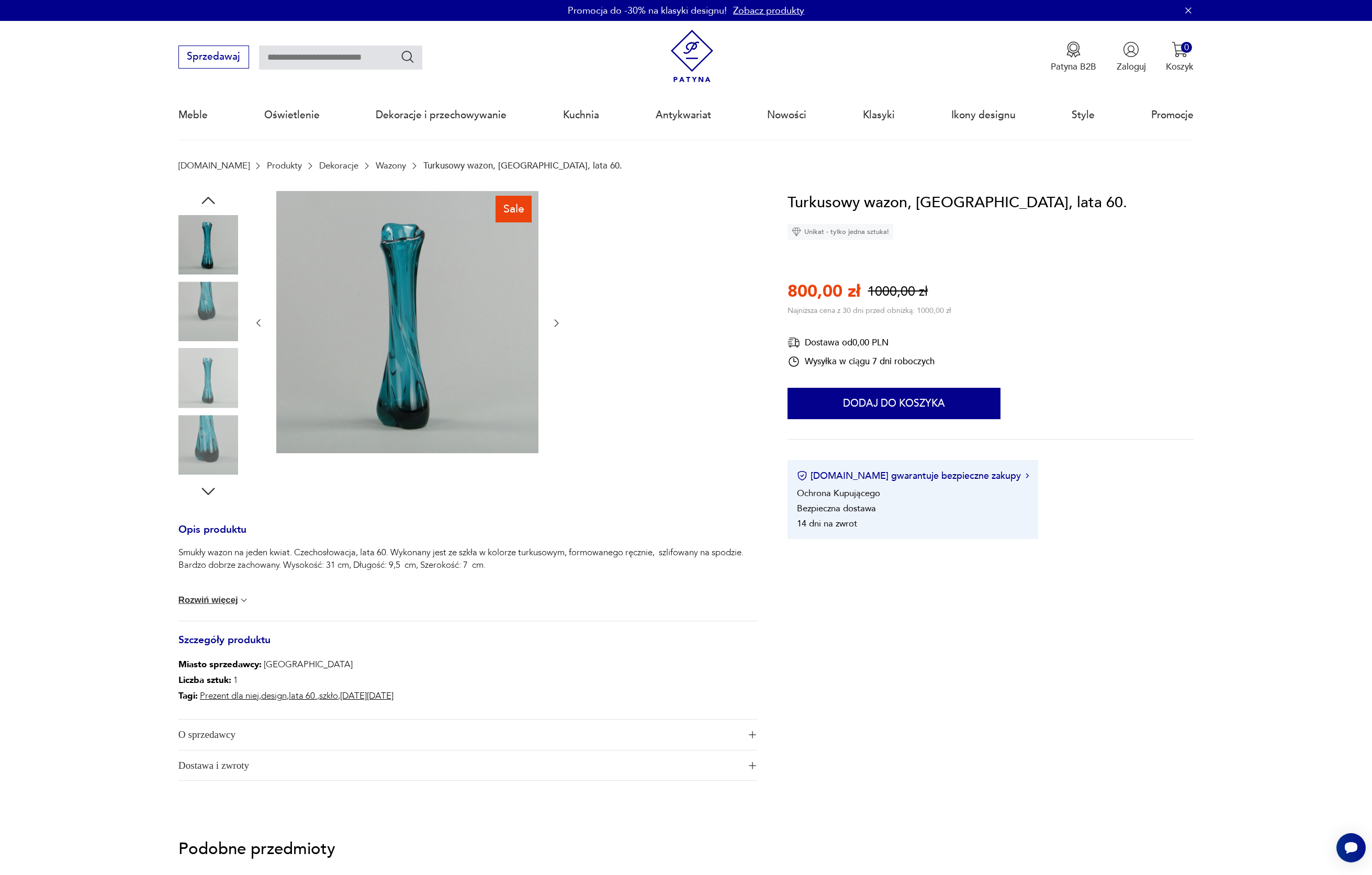
click at [209, 317] on img at bounding box center [208, 311] width 59 height 59
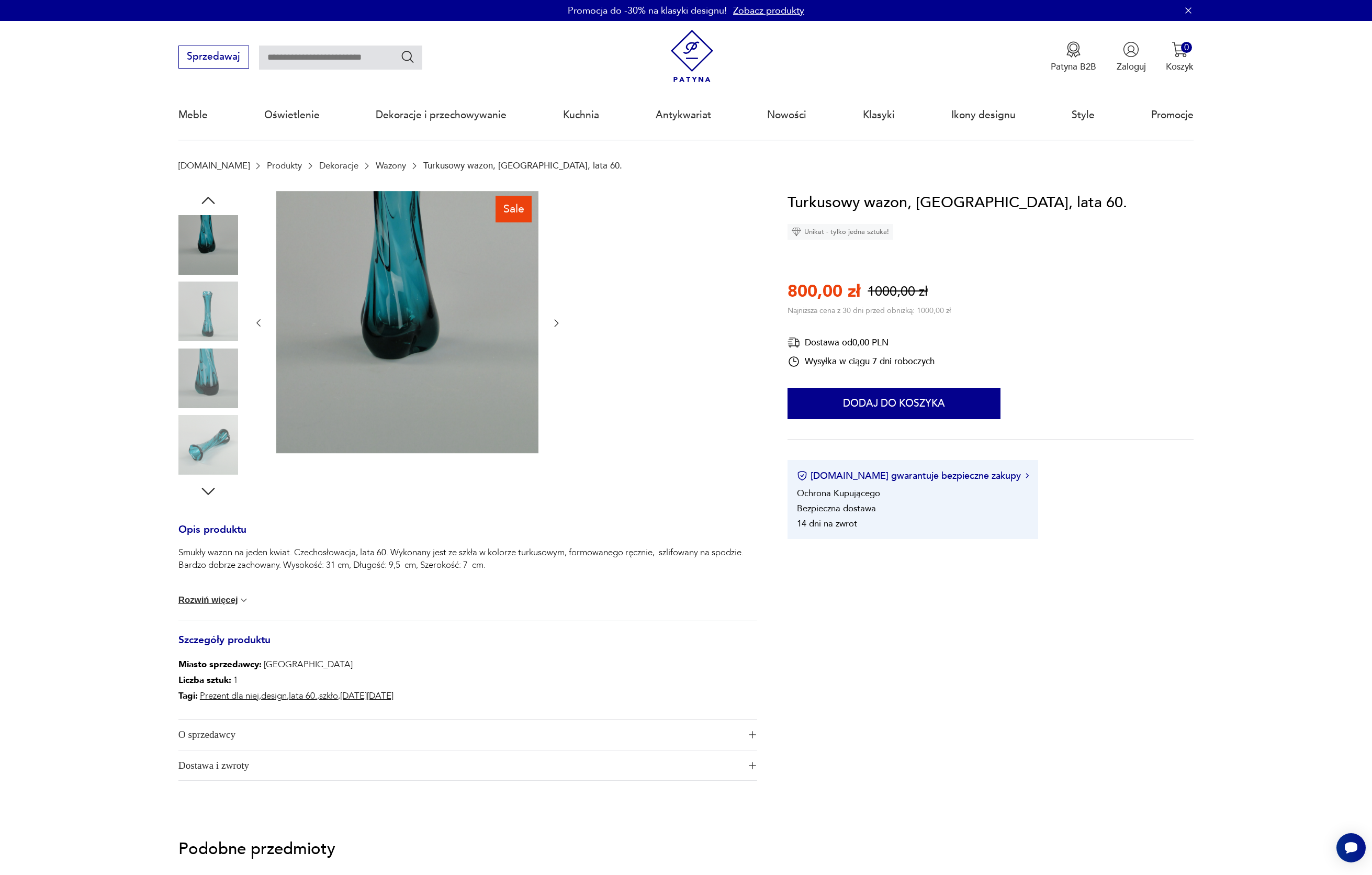
click at [209, 317] on img at bounding box center [208, 311] width 59 height 59
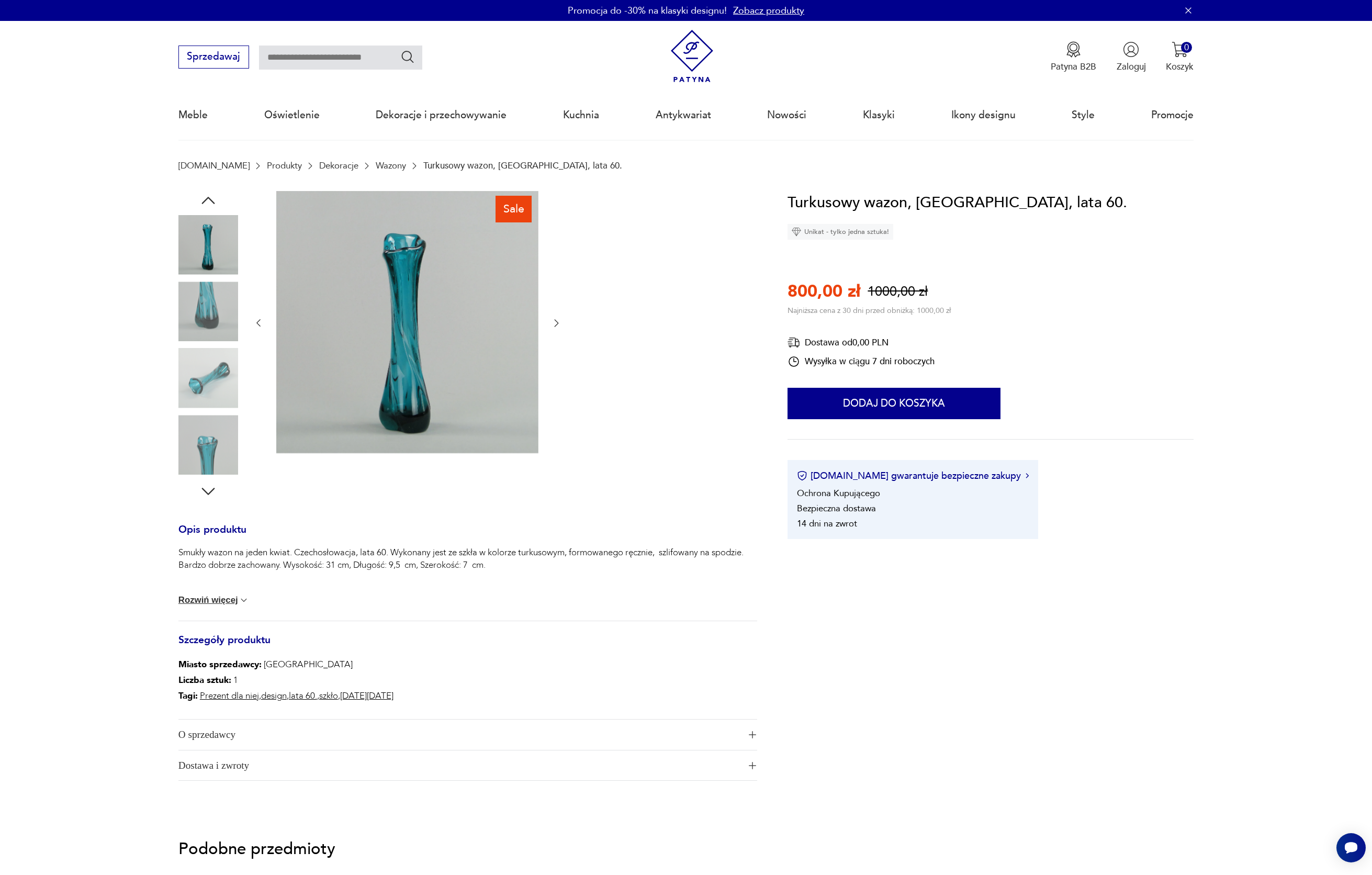
click at [209, 317] on img at bounding box center [208, 311] width 59 height 59
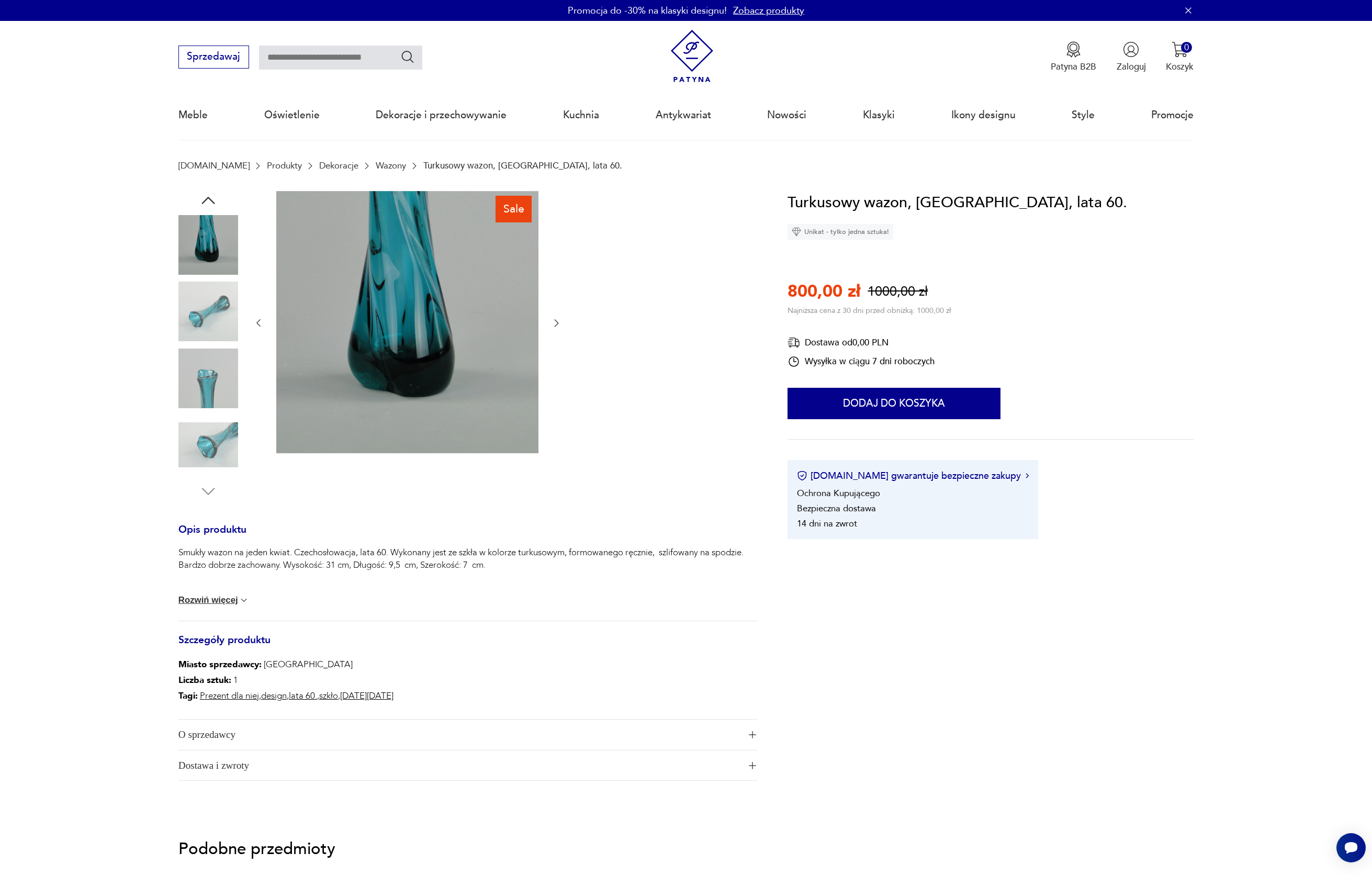
click at [209, 317] on img at bounding box center [208, 311] width 59 height 59
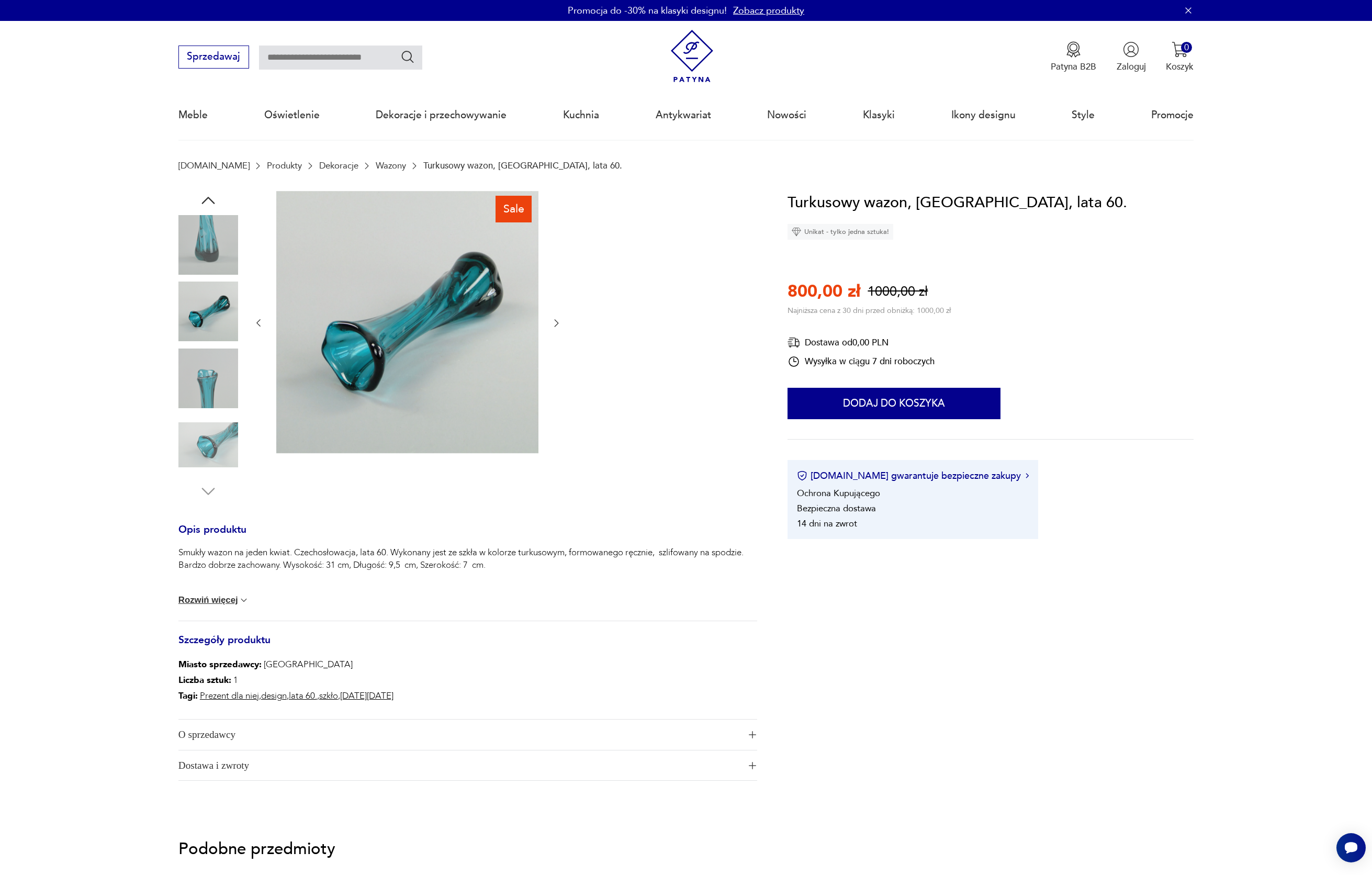
click at [209, 317] on img at bounding box center [208, 311] width 59 height 59
click at [199, 384] on img at bounding box center [208, 378] width 59 height 59
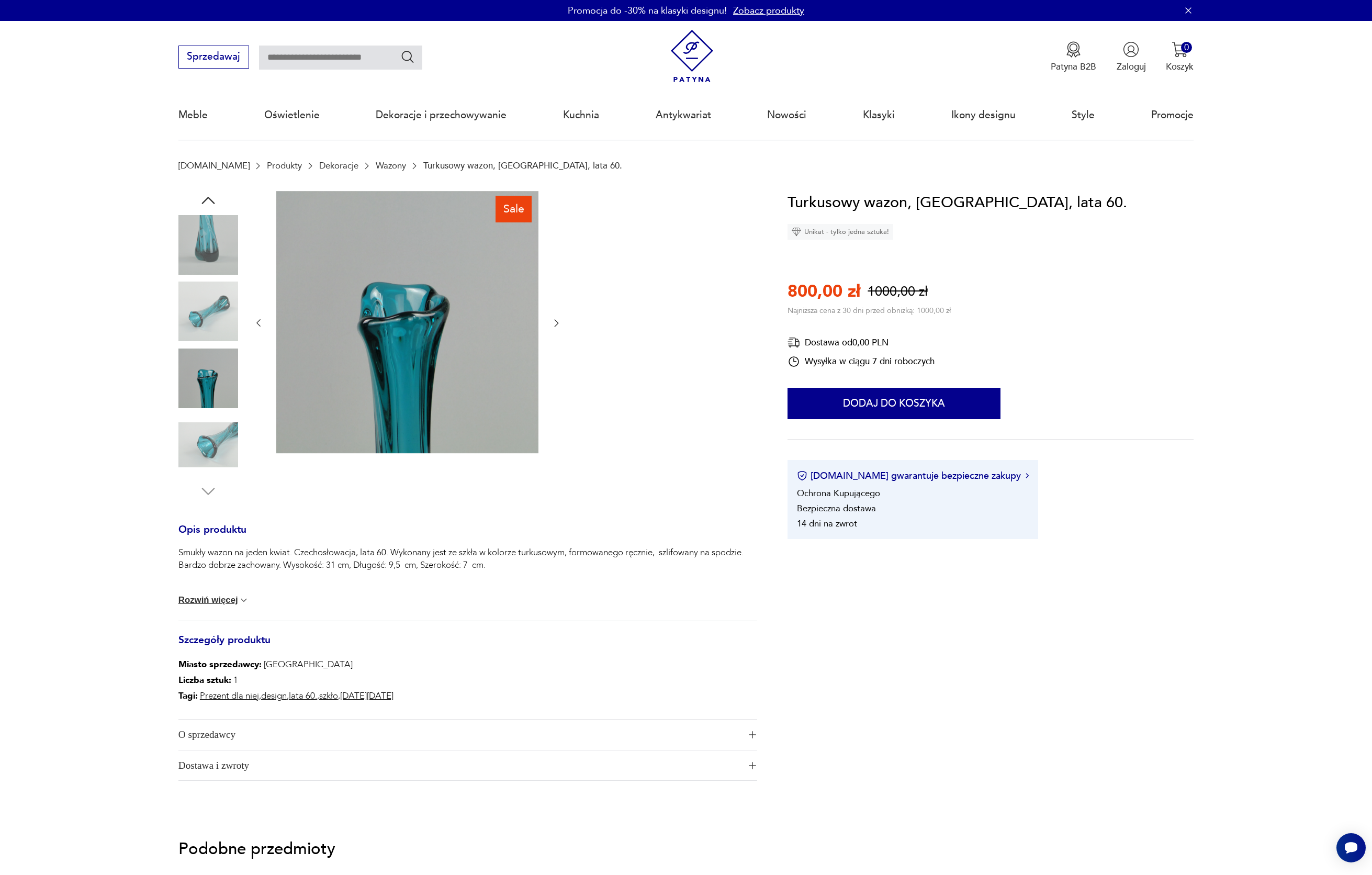
click at [204, 432] on img at bounding box center [208, 444] width 59 height 59
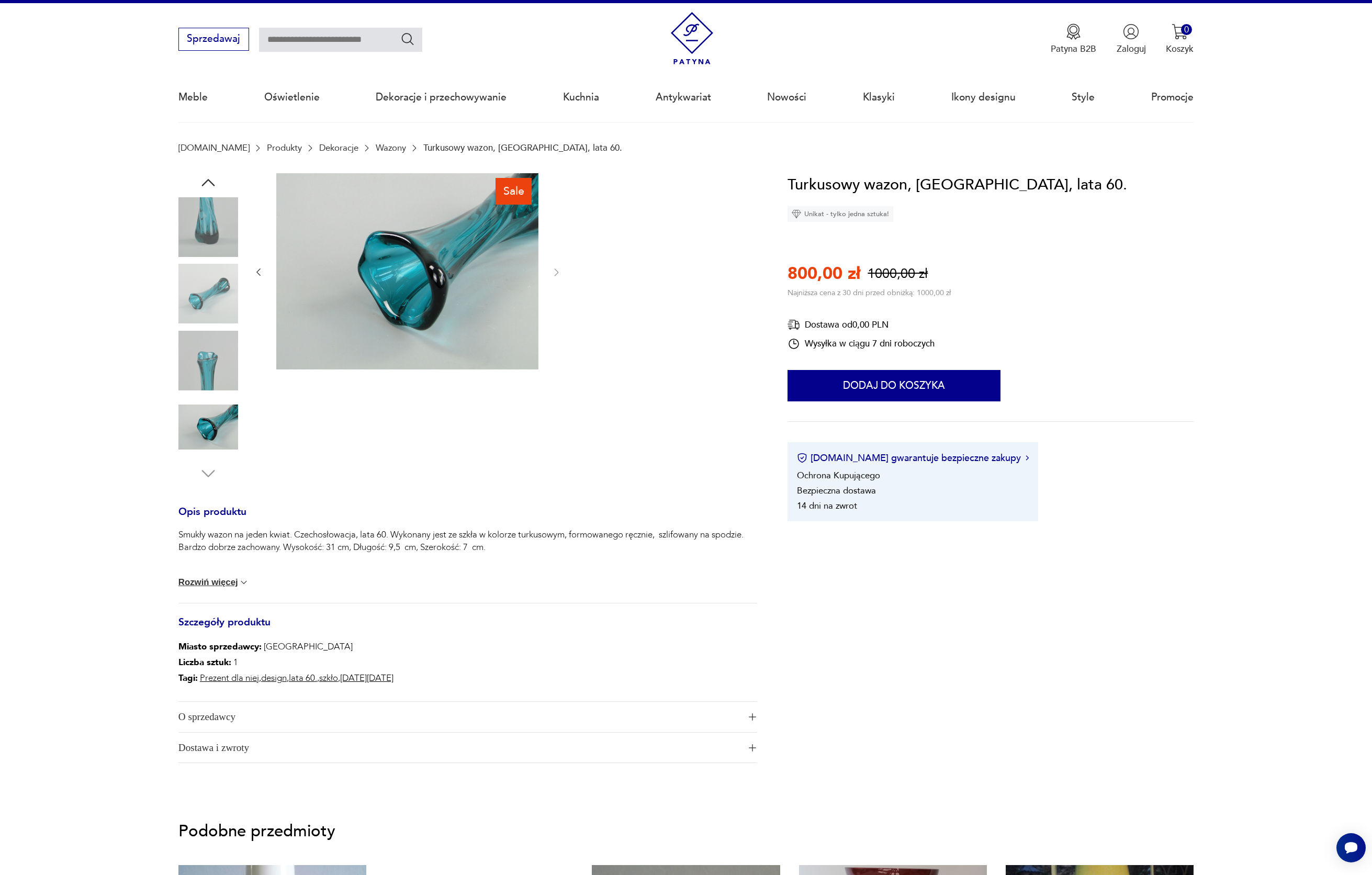
scroll to position [163, 0]
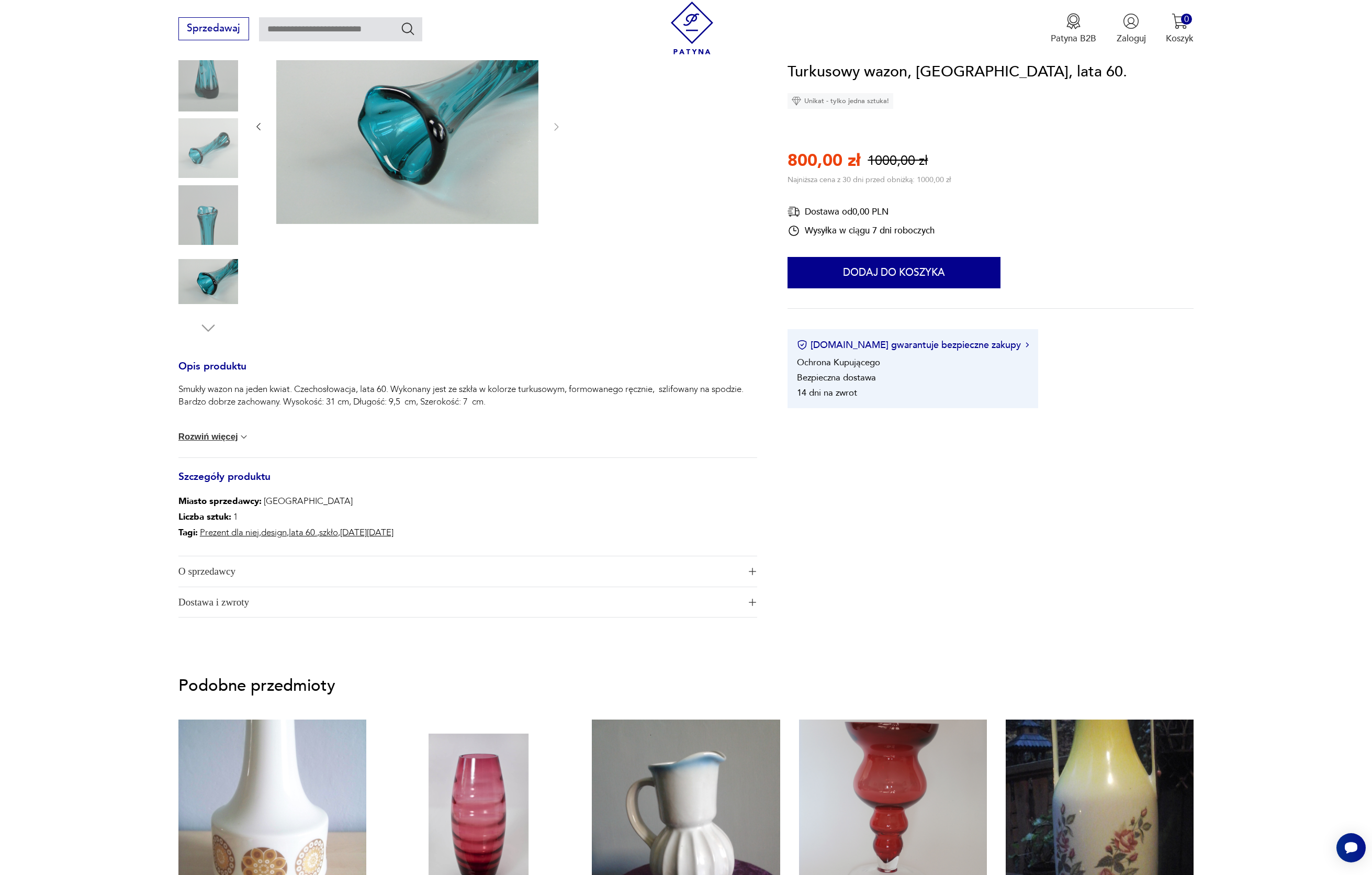
click at [189, 439] on button "Rozwiń więcej" at bounding box center [214, 437] width 71 height 11
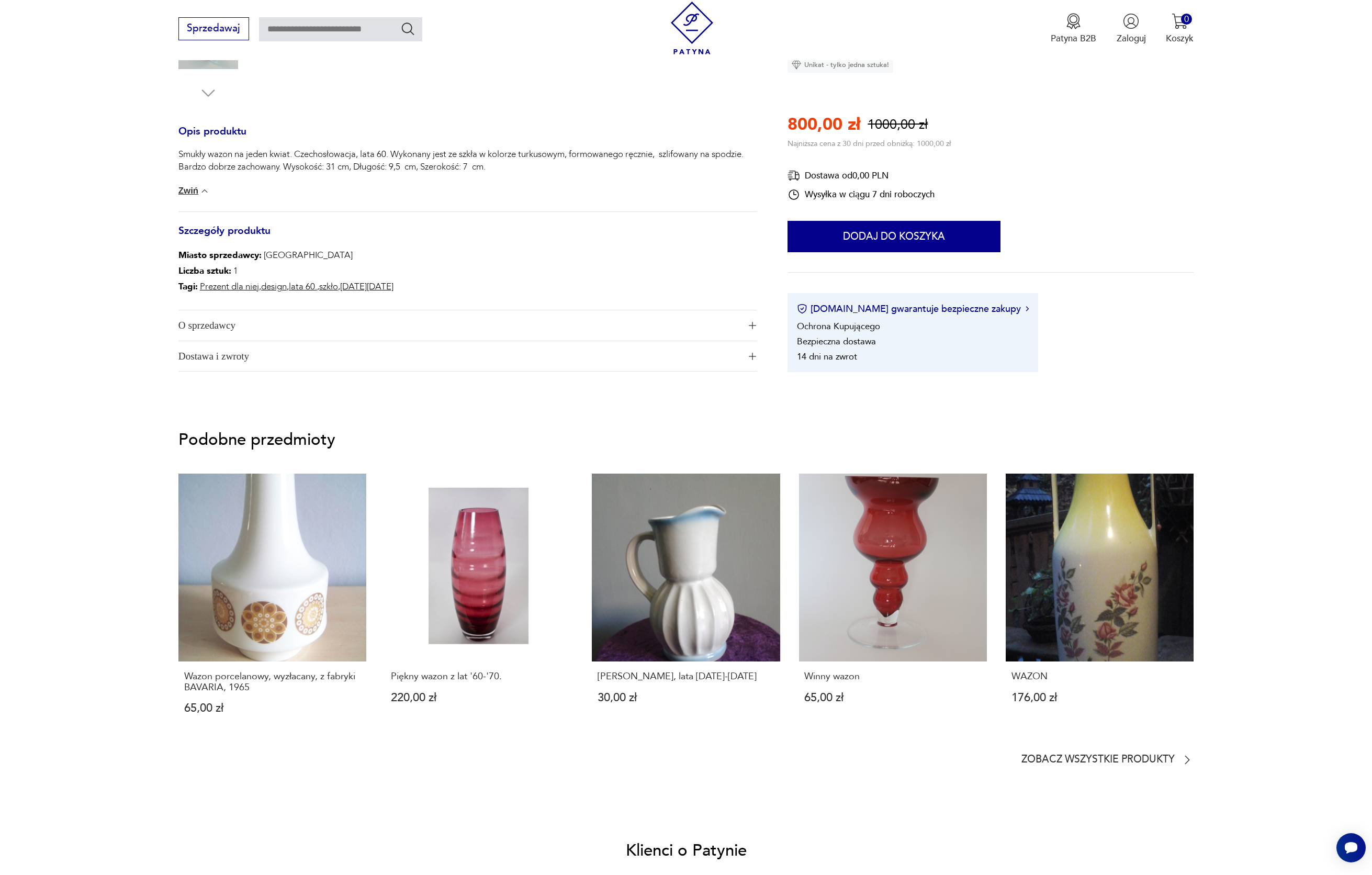
scroll to position [0, 0]
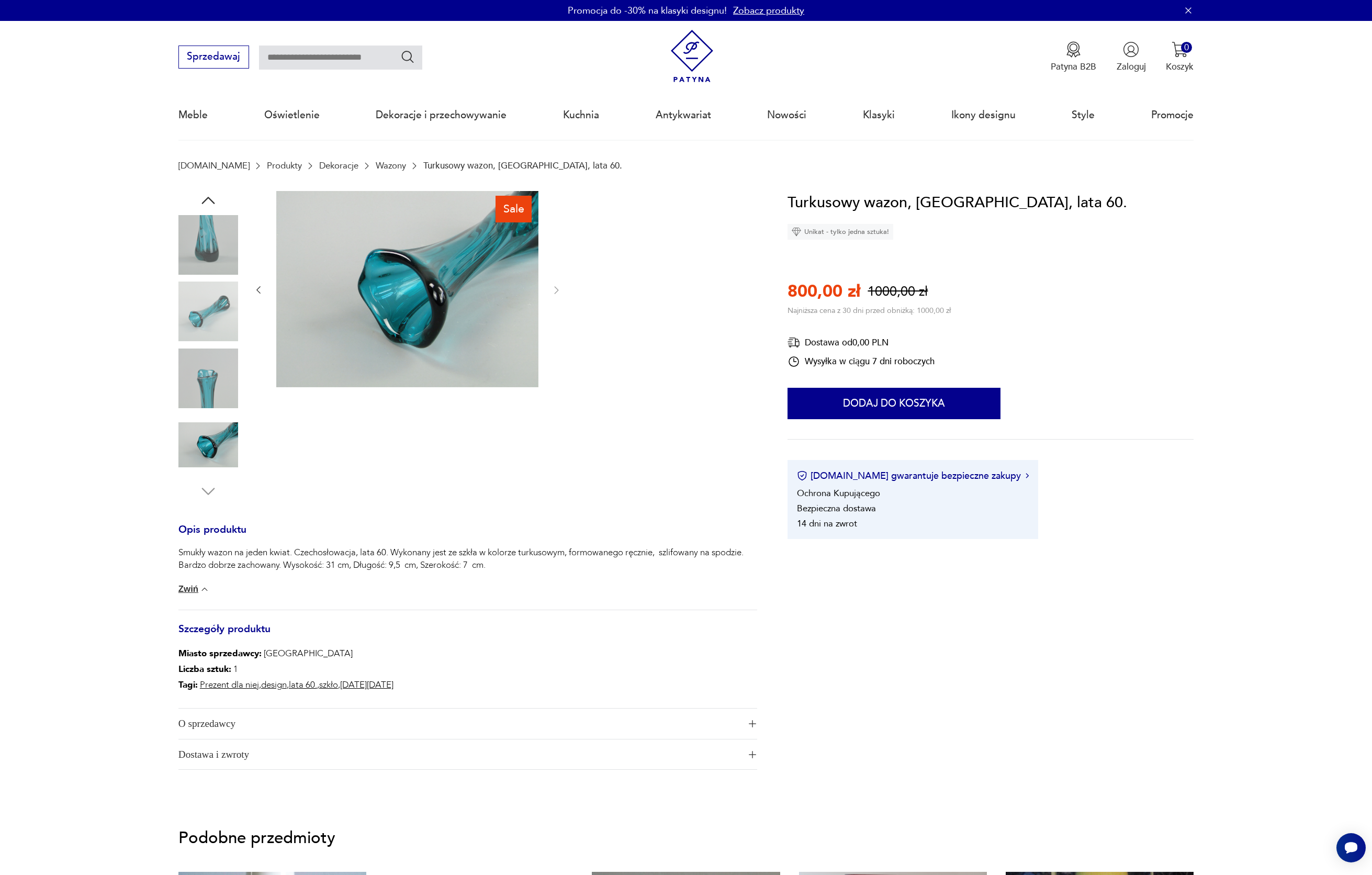
click at [216, 449] on img at bounding box center [208, 444] width 59 height 59
click at [225, 393] on img at bounding box center [208, 378] width 59 height 59
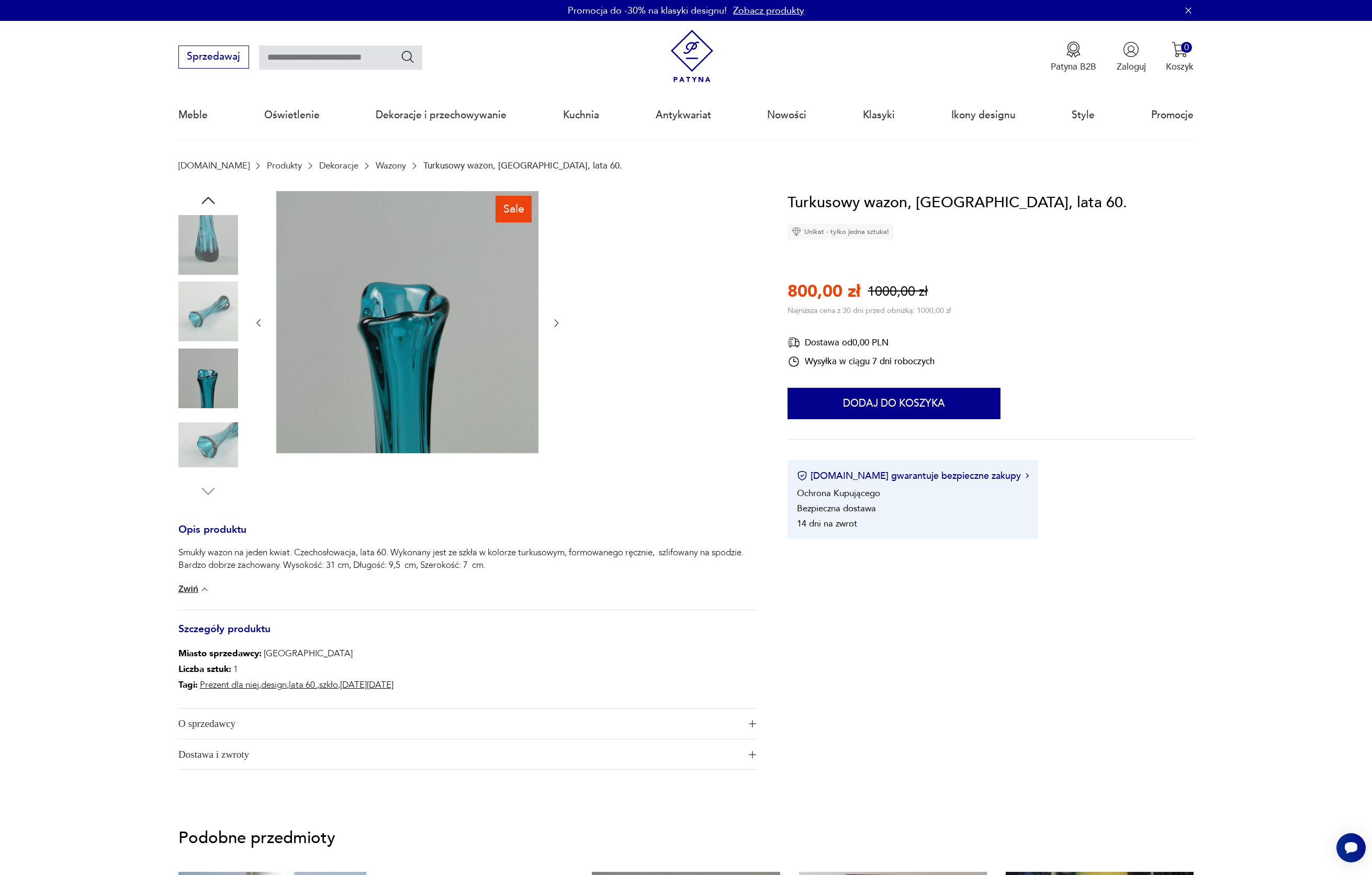
click at [216, 342] on div at bounding box center [208, 312] width 59 height 62
click at [214, 297] on img at bounding box center [208, 311] width 59 height 59
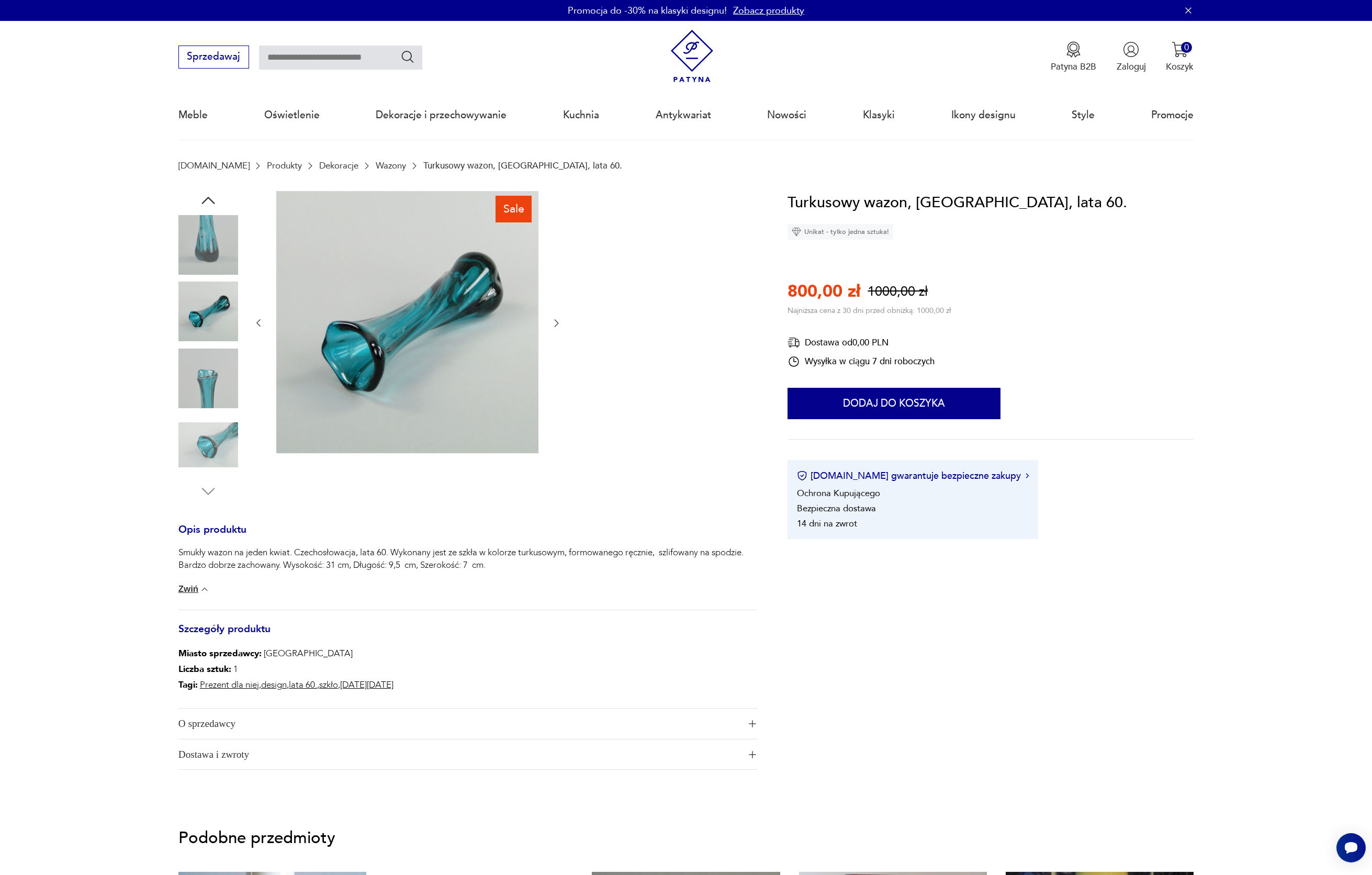
click at [205, 238] on img at bounding box center [208, 244] width 59 height 59
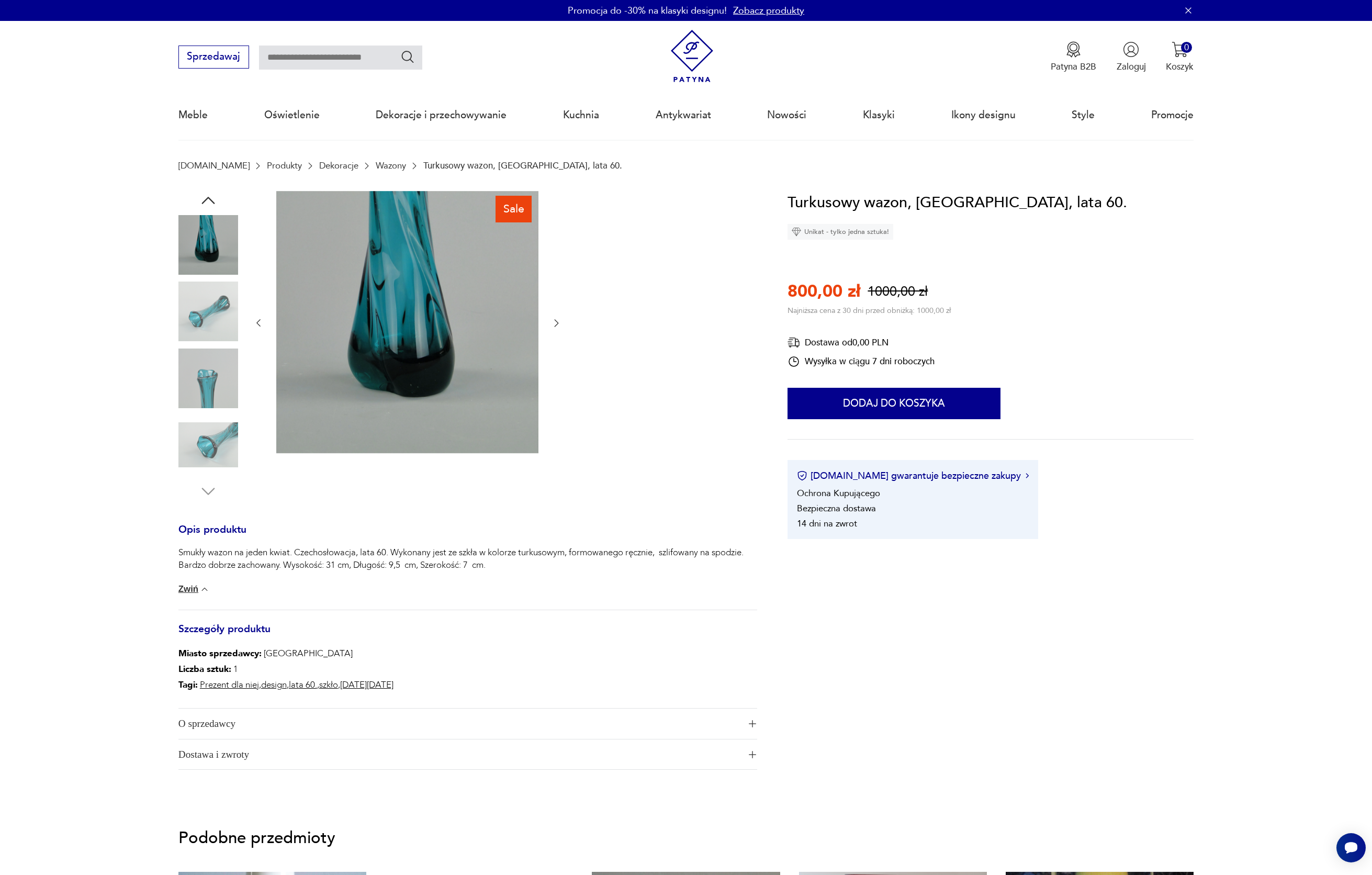
click at [207, 198] on icon "button" at bounding box center [208, 201] width 19 height 19
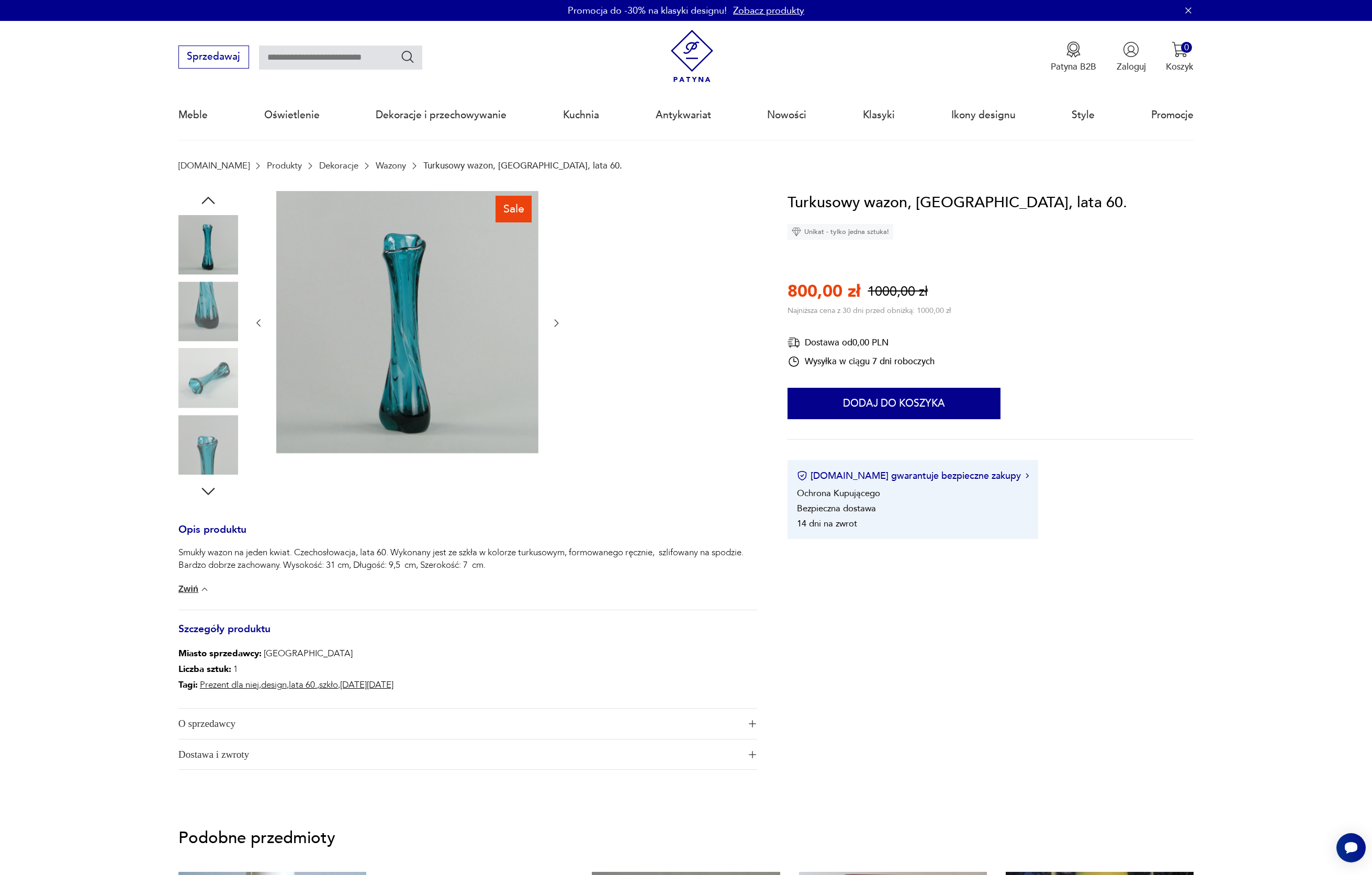
click at [209, 200] on icon "button" at bounding box center [208, 201] width 19 height 19
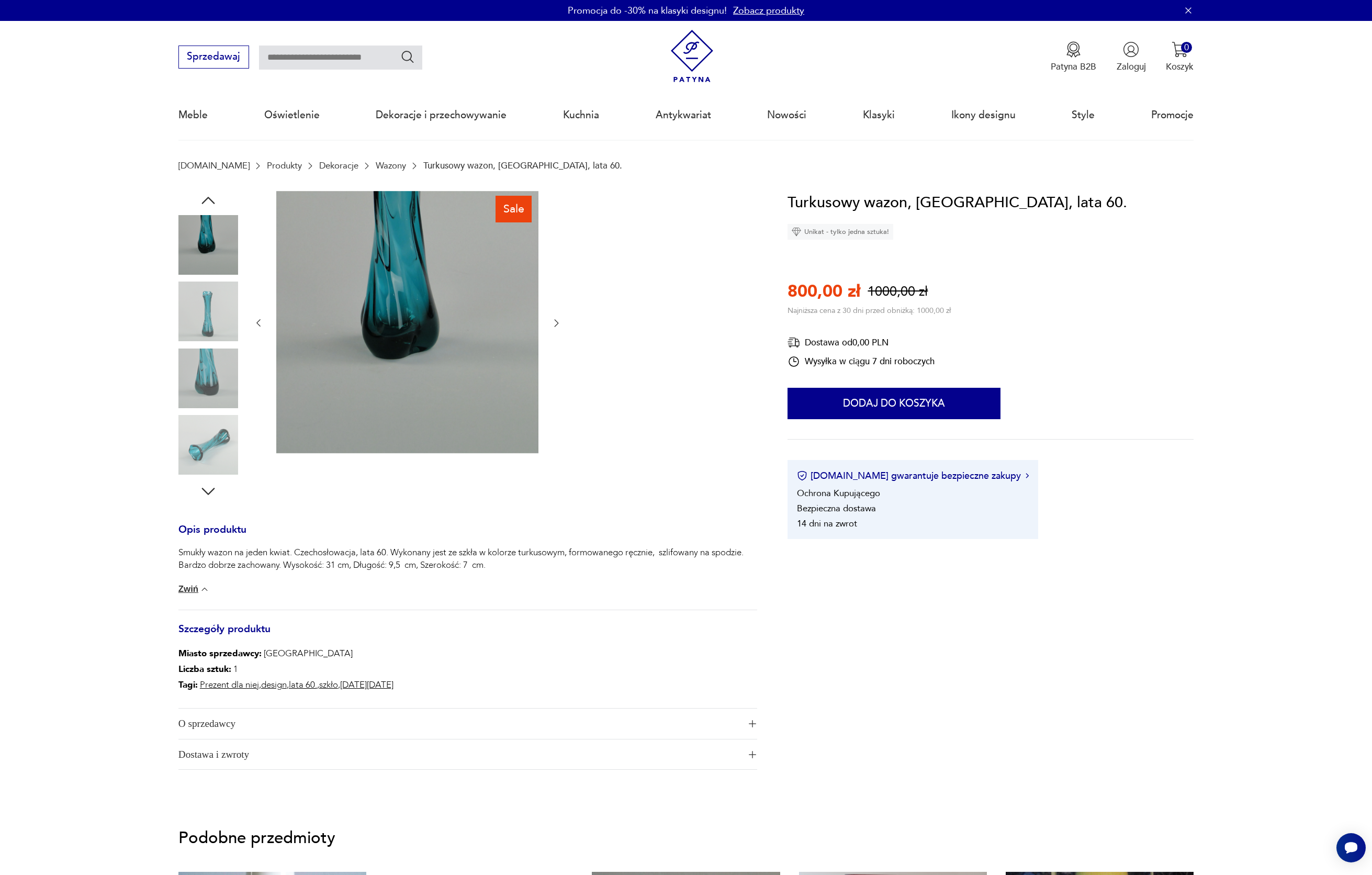
click at [209, 200] on icon "button" at bounding box center [208, 201] width 19 height 19
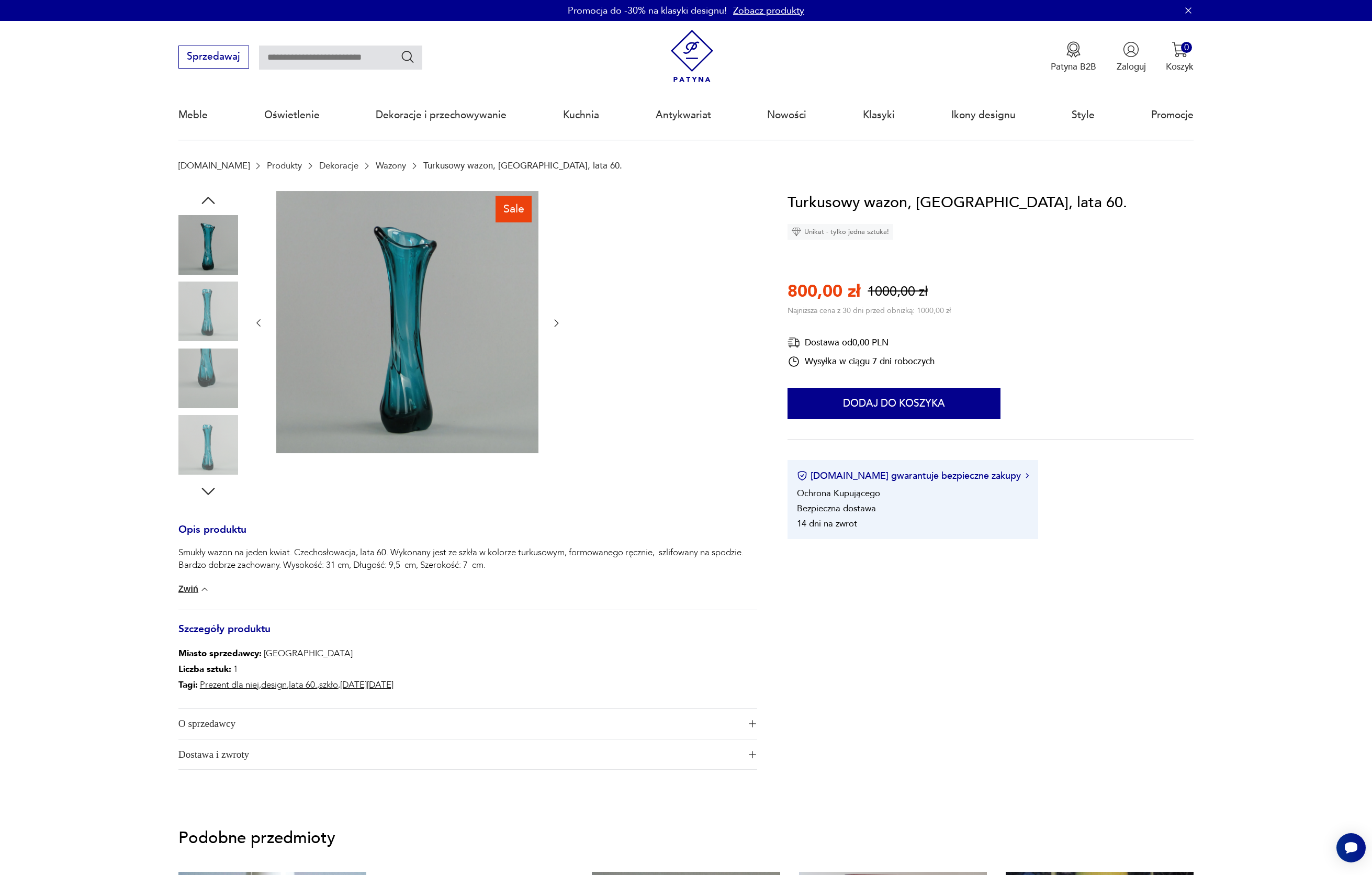
click at [209, 200] on icon "button" at bounding box center [208, 201] width 19 height 19
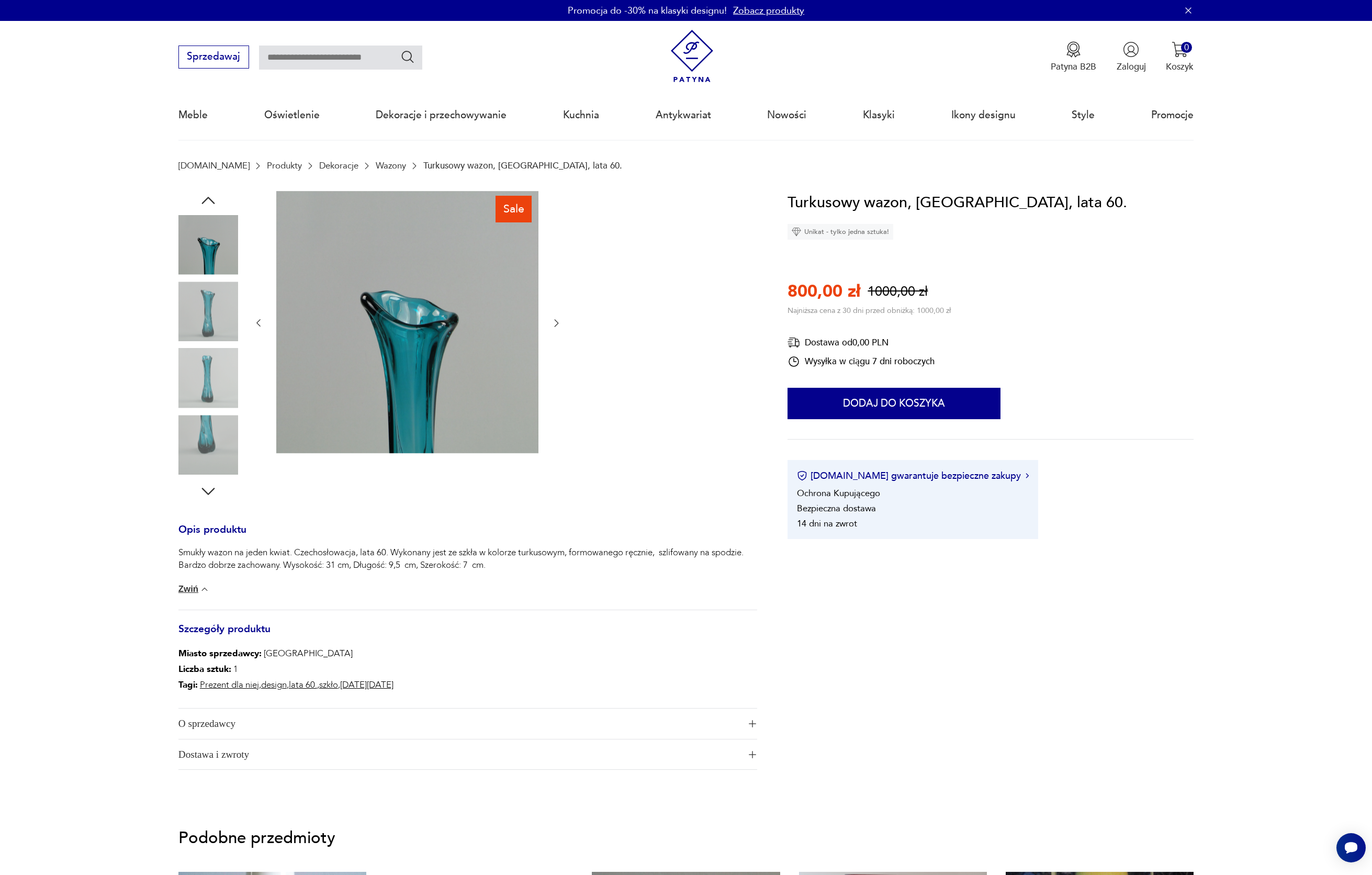
click at [209, 200] on icon "button" at bounding box center [208, 201] width 19 height 19
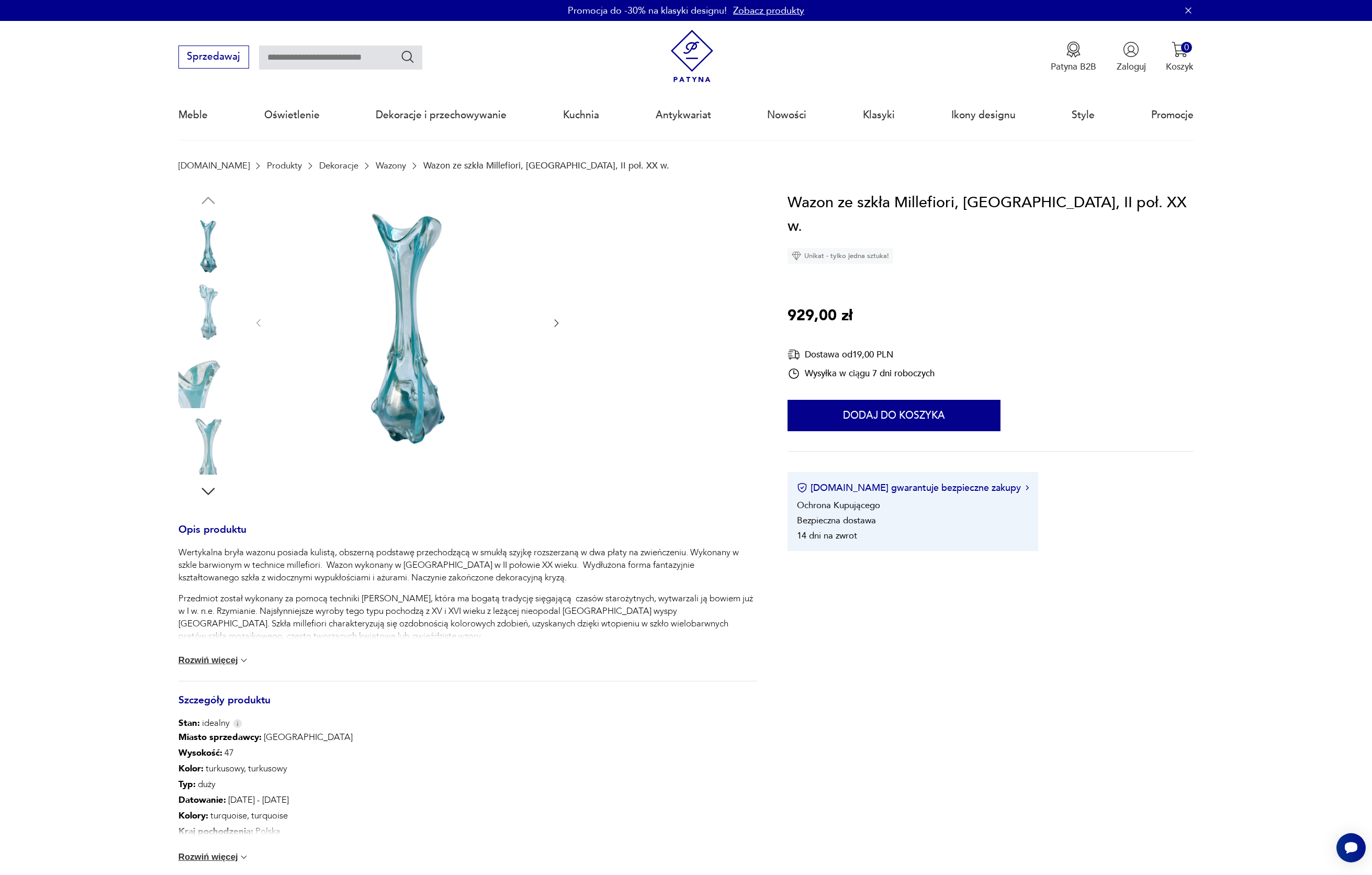
click at [192, 454] on img at bounding box center [208, 444] width 59 height 59
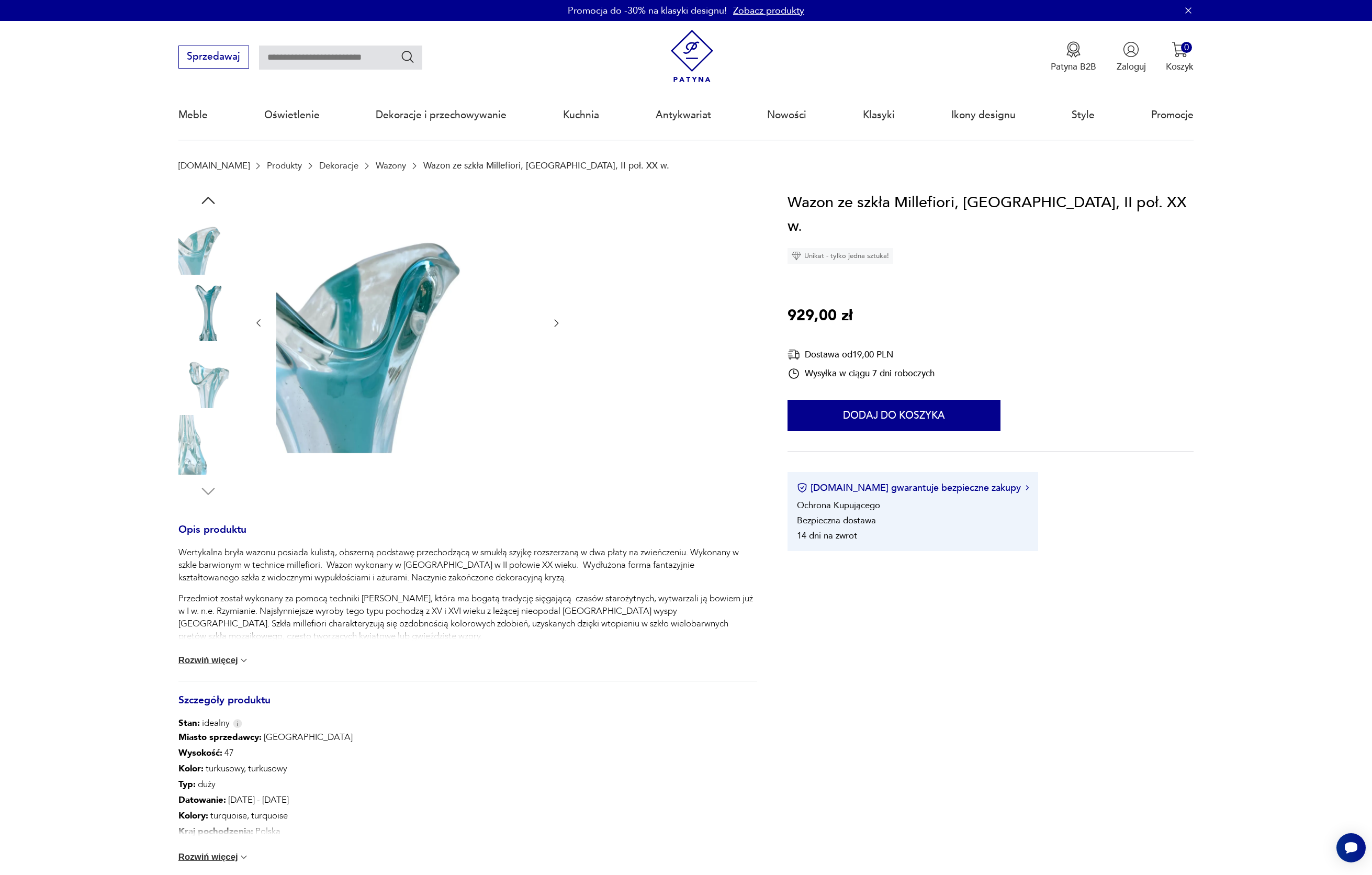
click at [192, 454] on img at bounding box center [208, 444] width 59 height 59
